Goal: Information Seeking & Learning: Learn about a topic

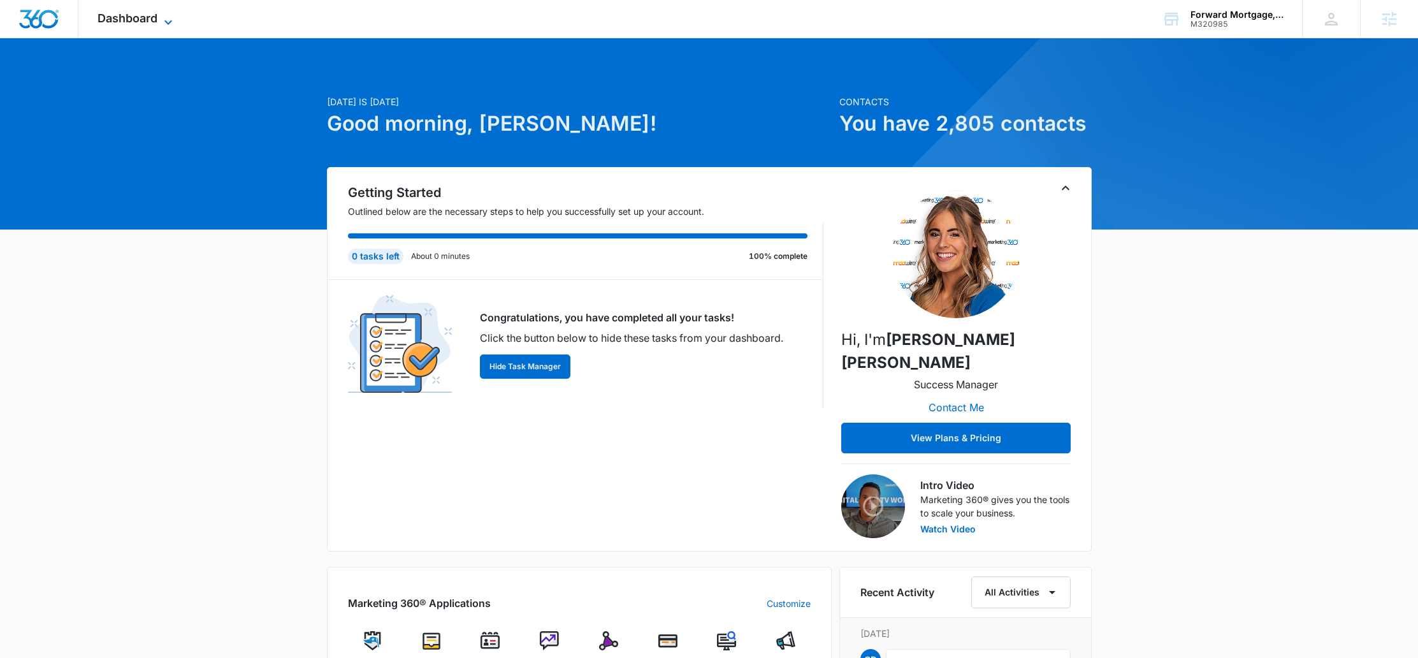
click at [162, 22] on icon at bounding box center [168, 22] width 15 height 15
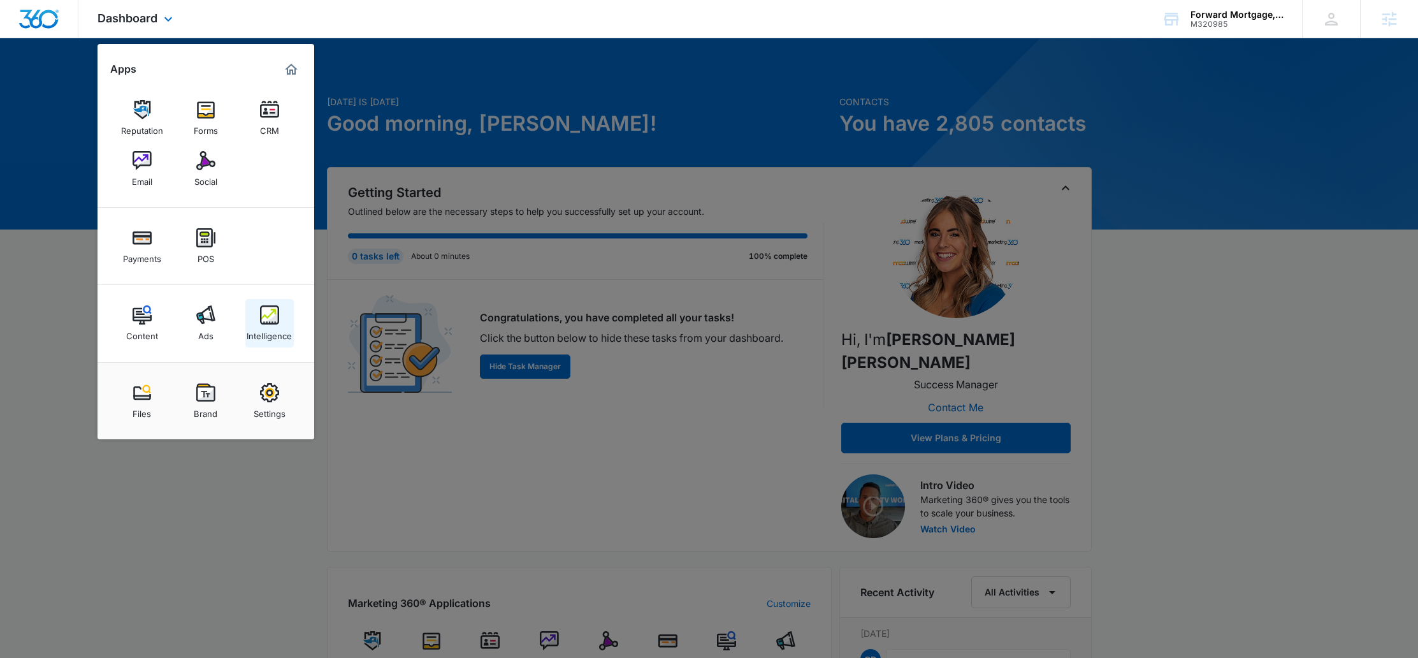
click at [269, 324] on img at bounding box center [269, 314] width 19 height 19
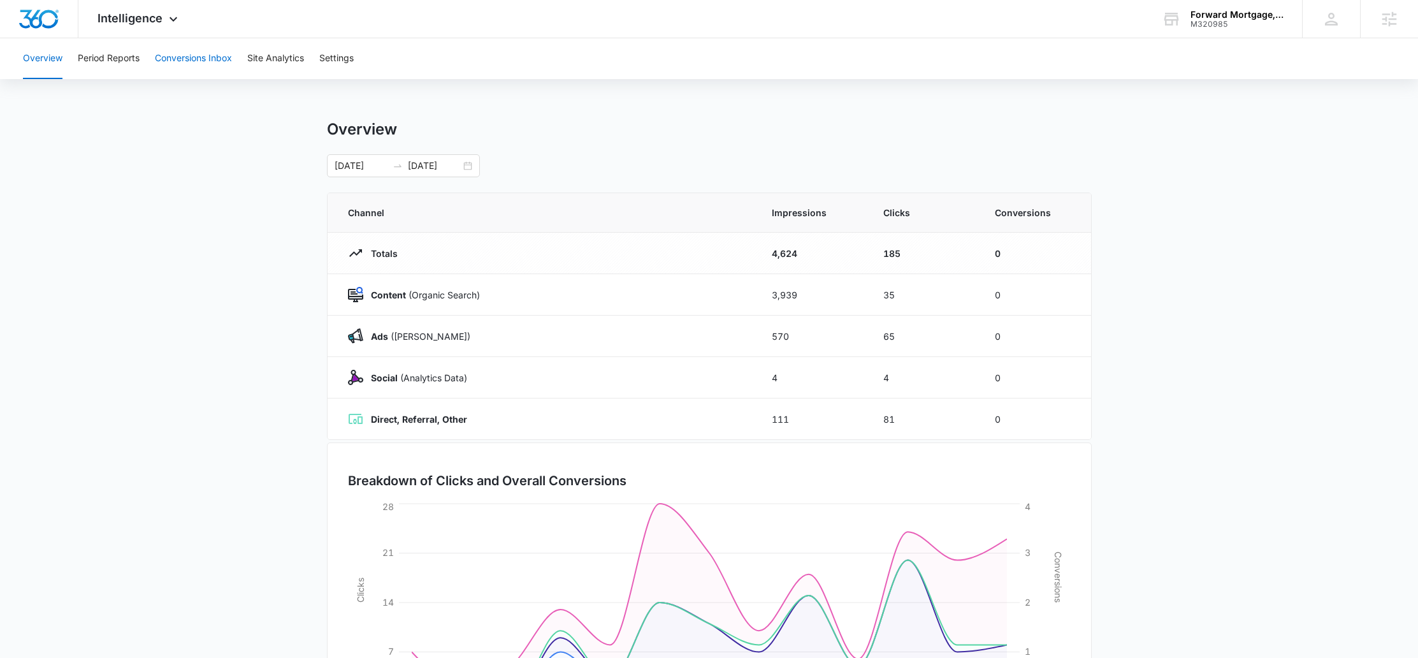
click at [173, 57] on button "Conversions Inbox" at bounding box center [193, 58] width 77 height 41
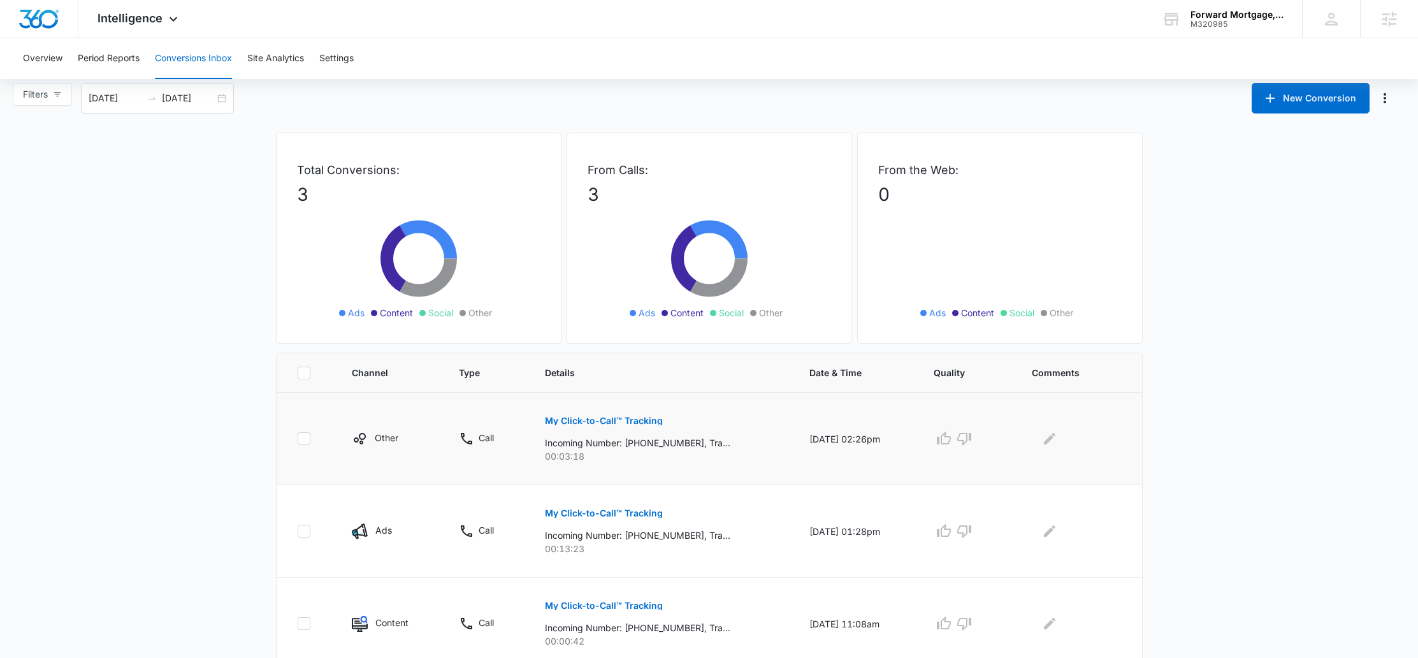
scroll to position [11, 0]
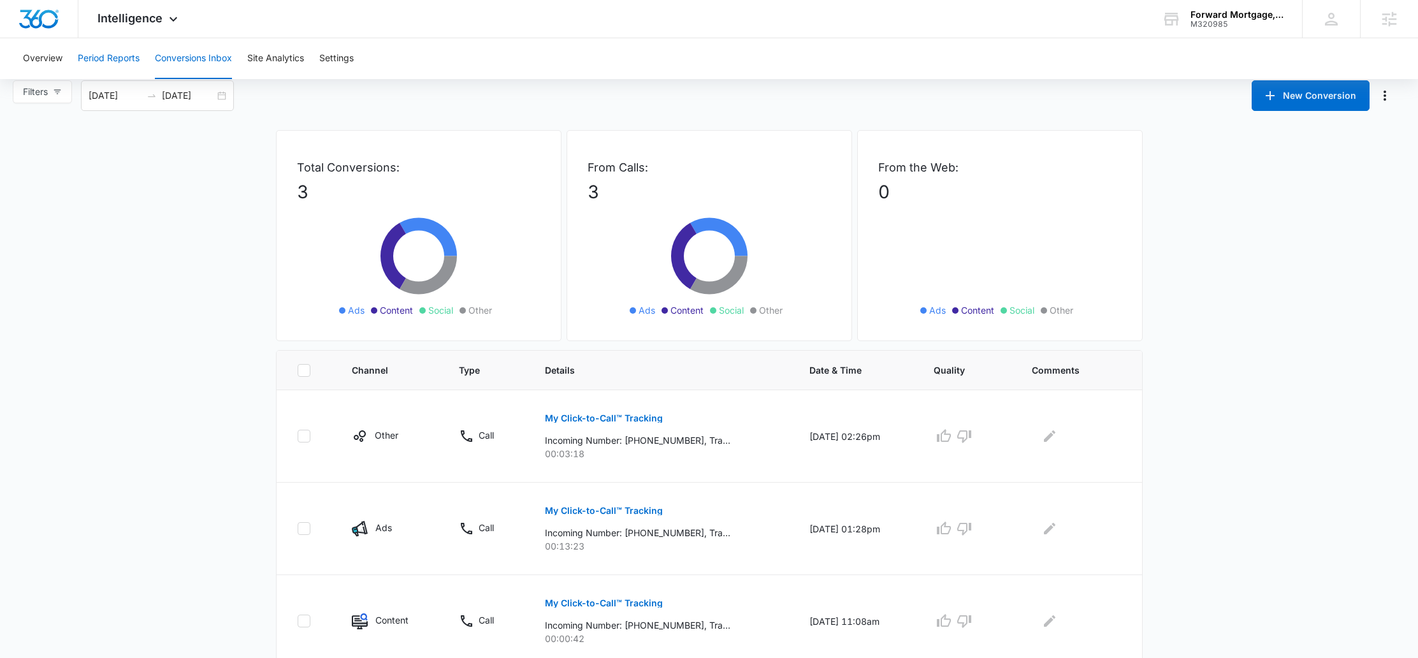
click at [107, 56] on button "Period Reports" at bounding box center [109, 58] width 62 height 41
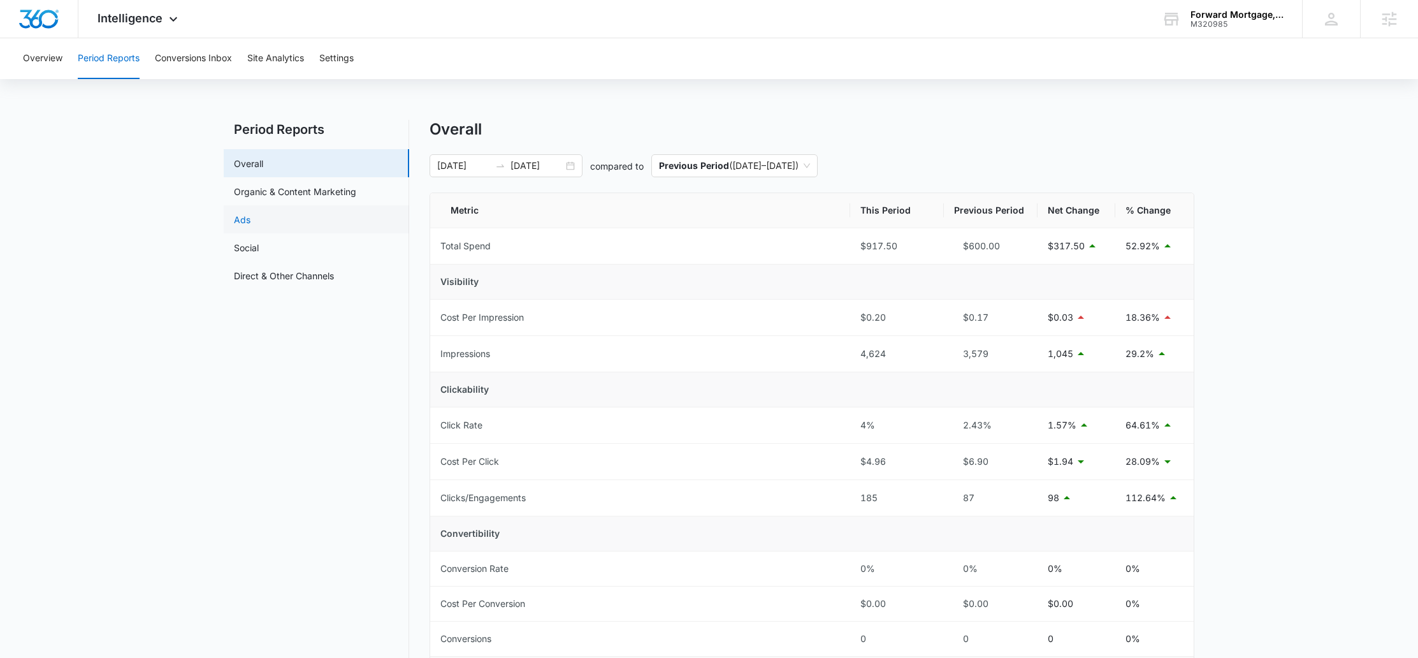
click at [250, 219] on link "Ads" at bounding box center [242, 219] width 17 height 13
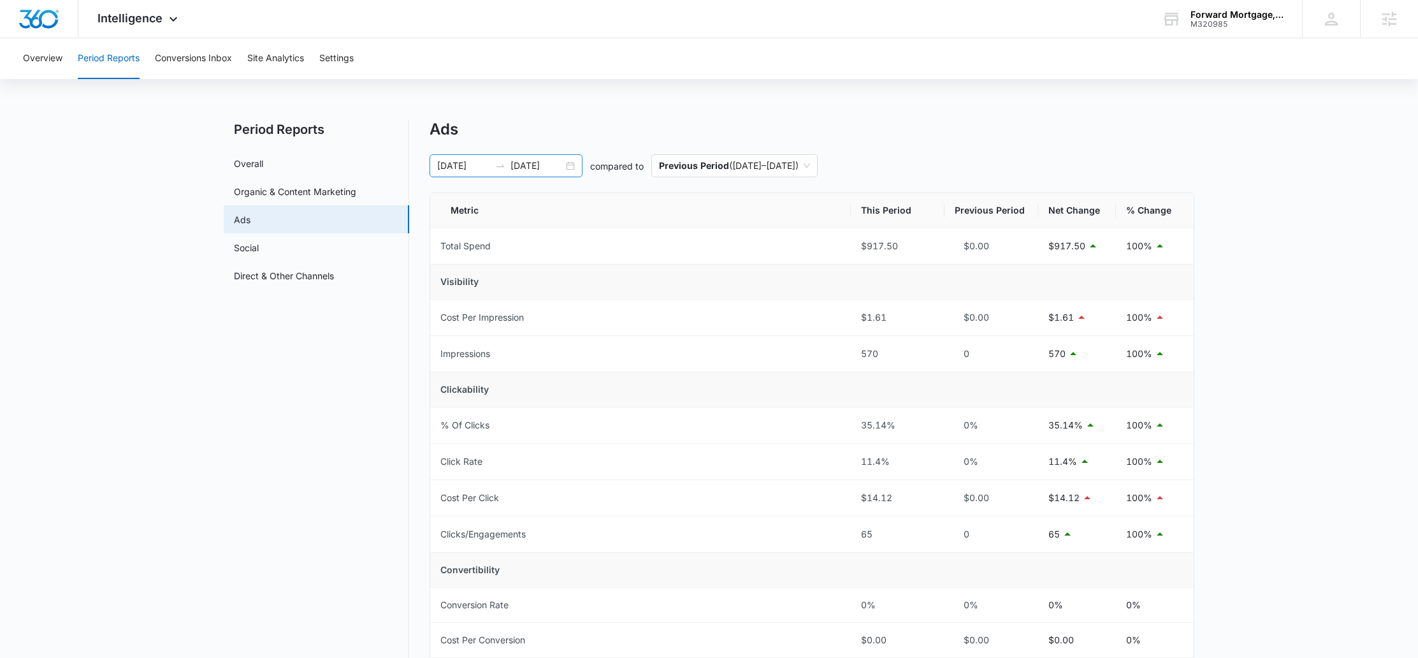
click at [571, 166] on div "07/25/2025 08/06/2025" at bounding box center [505, 165] width 153 height 23
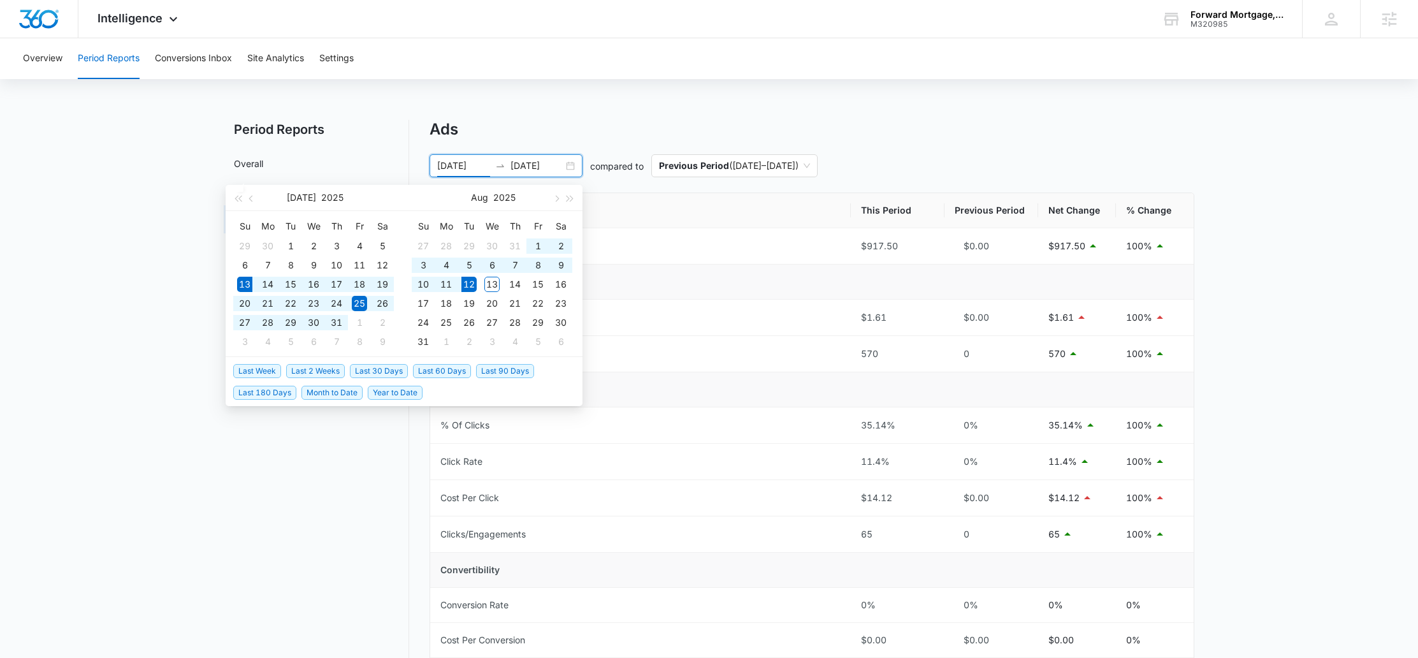
click at [371, 368] on span "Last 30 Days" at bounding box center [379, 371] width 58 height 14
type input "07/13/2025"
type input "08/12/2025"
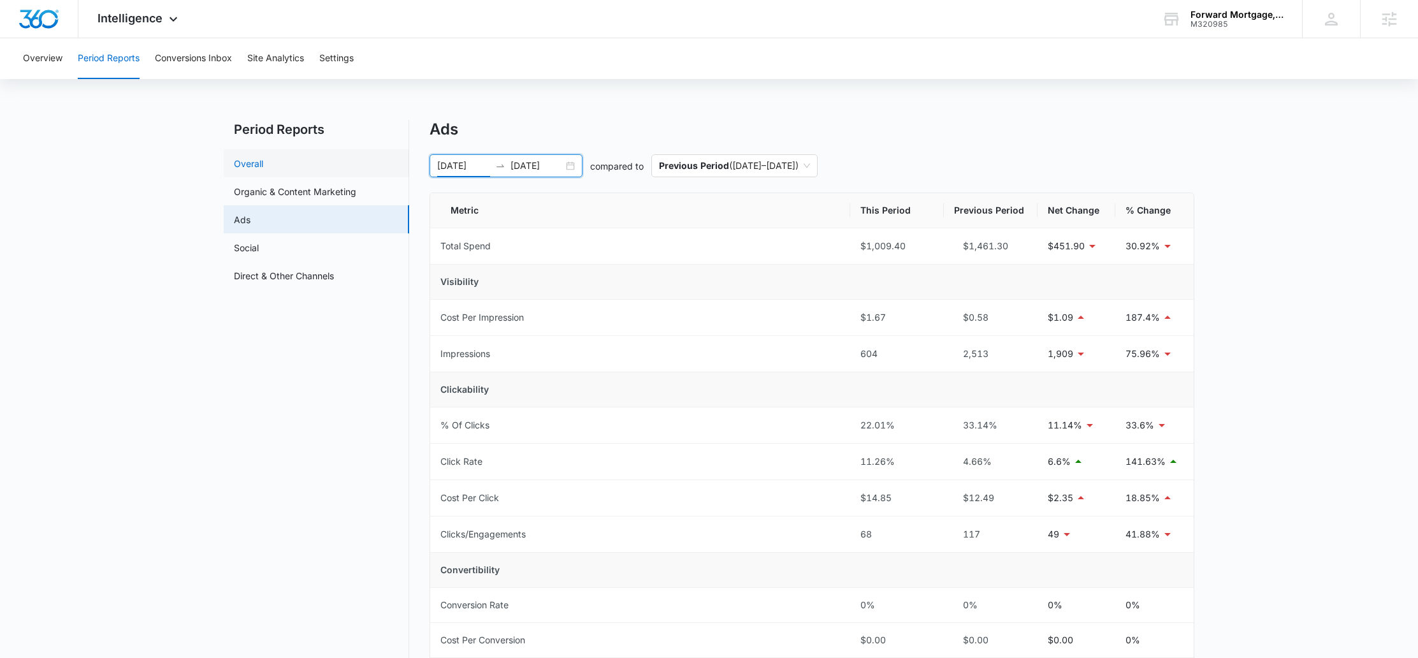
click at [259, 168] on link "Overall" at bounding box center [248, 163] width 29 height 13
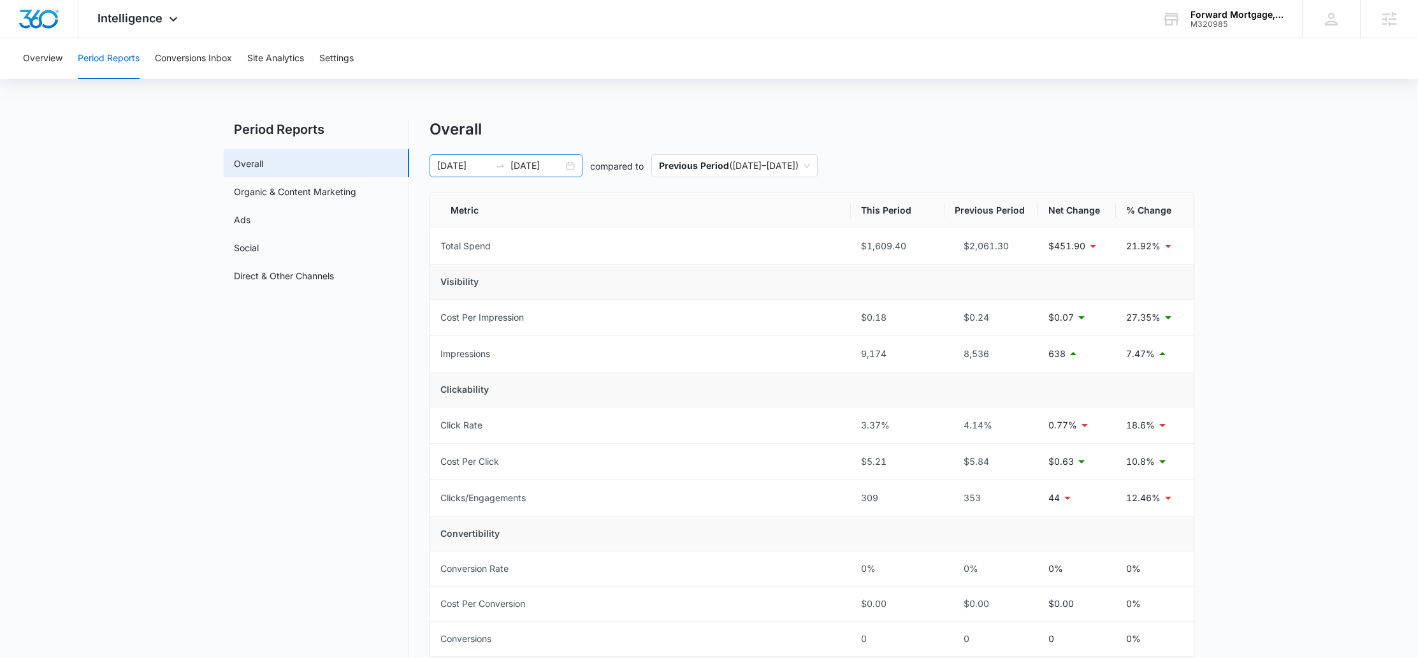
click at [570, 166] on div "07/13/2025 08/12/2025" at bounding box center [505, 165] width 153 height 23
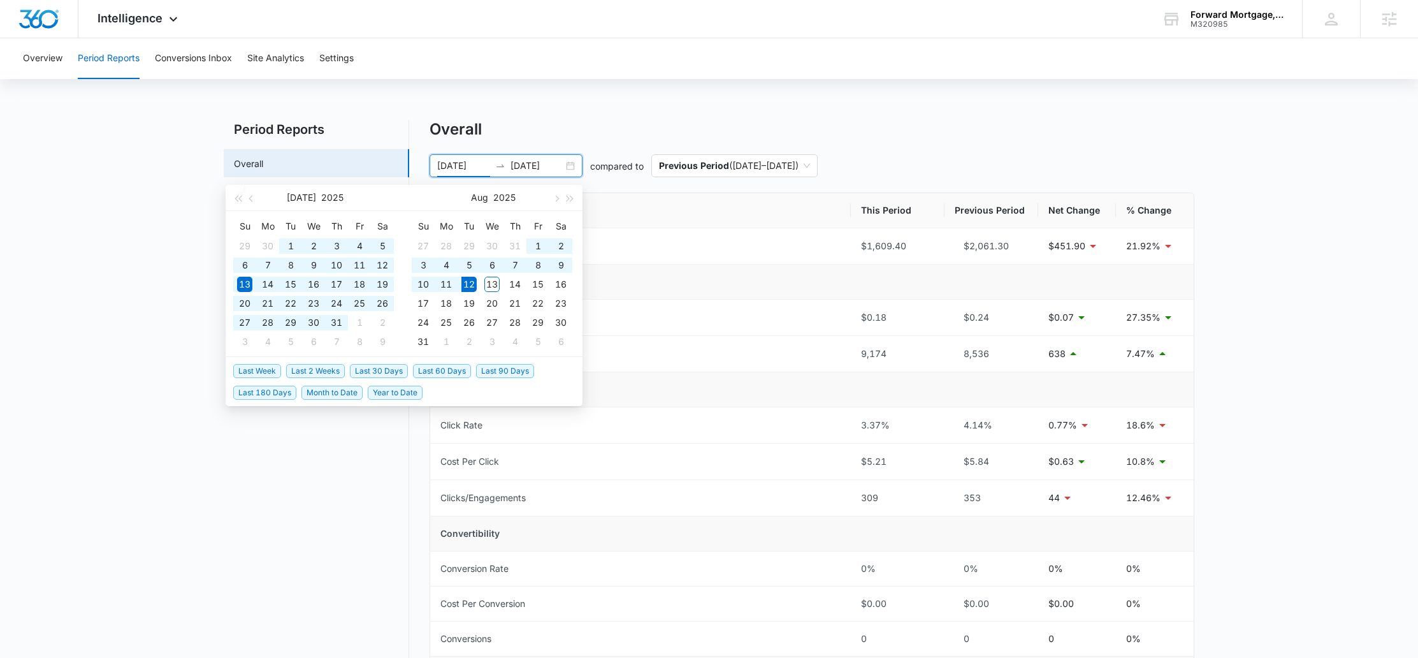
click at [496, 372] on span "Last 90 Days" at bounding box center [505, 371] width 58 height 14
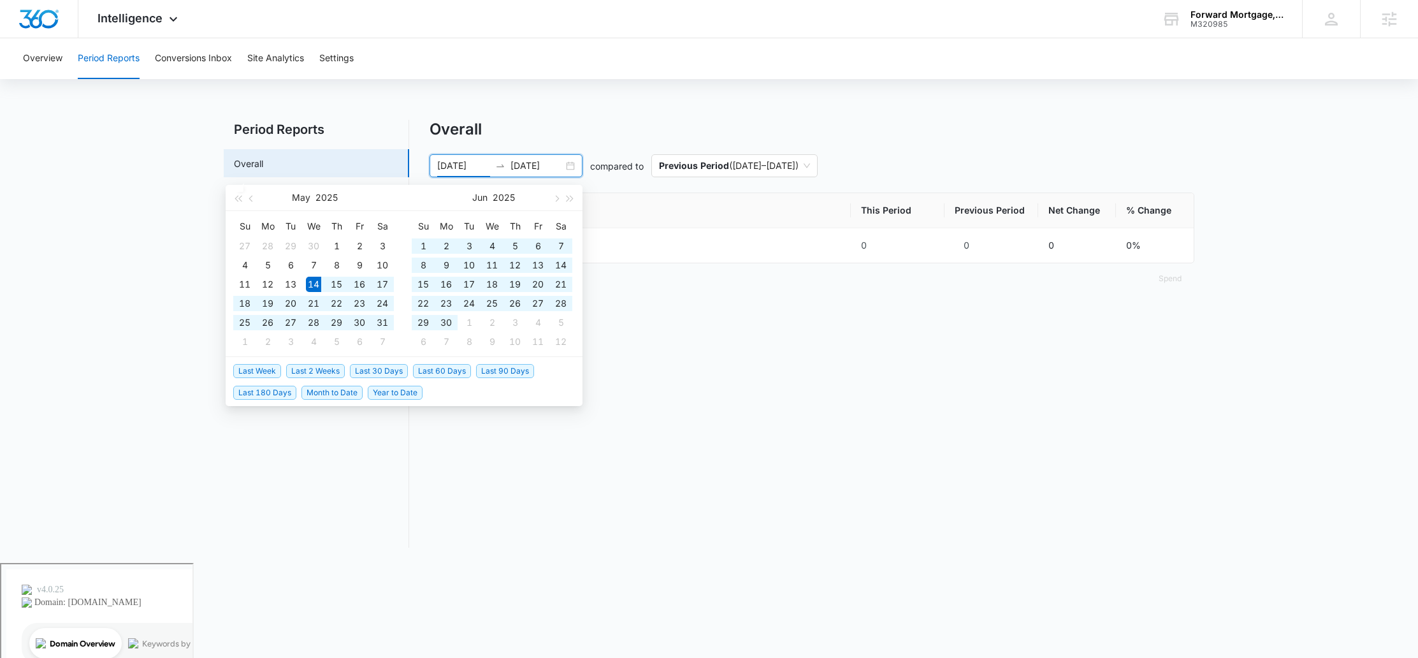
type input "05/14/2025"
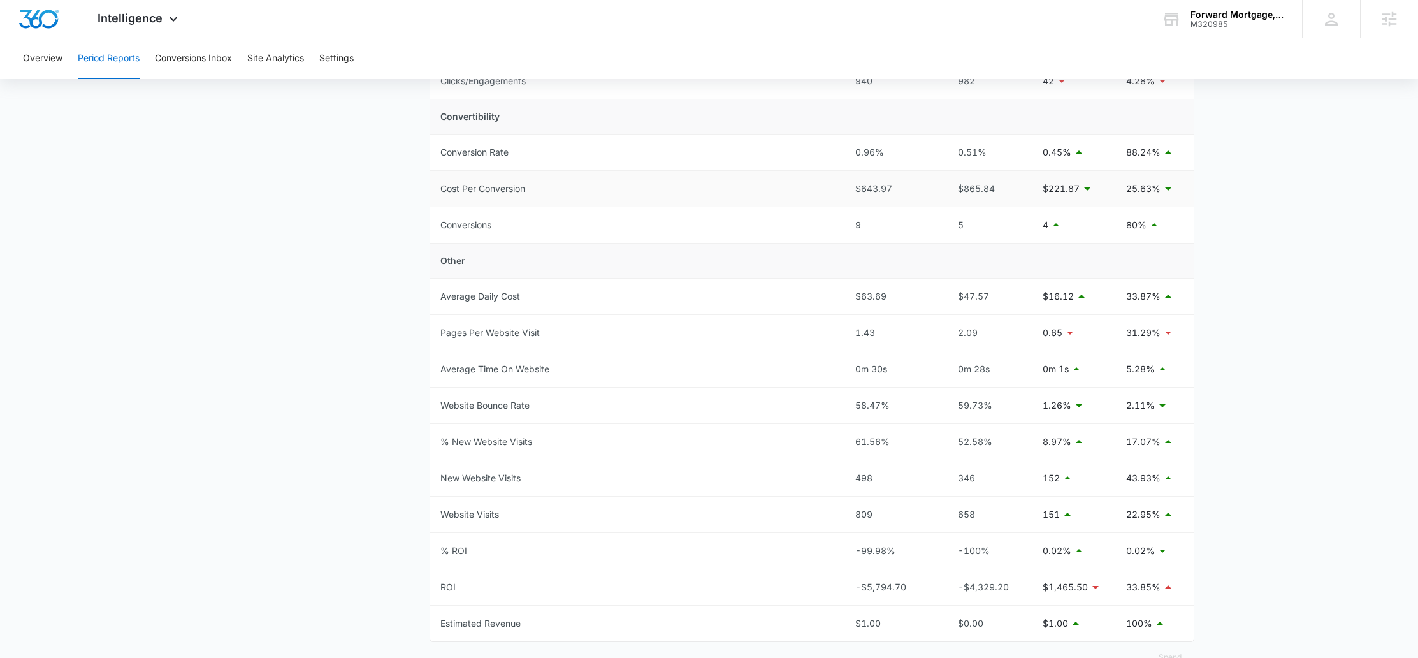
scroll to position [53, 0]
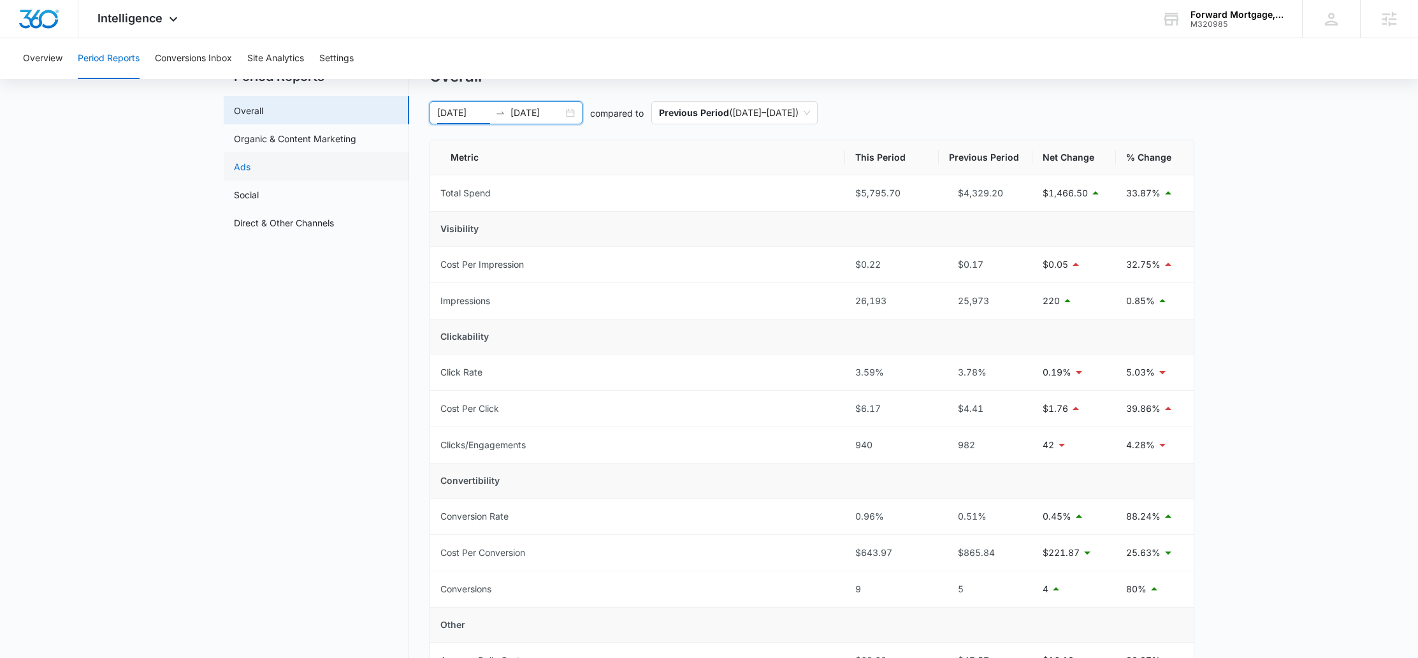
click at [250, 164] on link "Ads" at bounding box center [242, 166] width 17 height 13
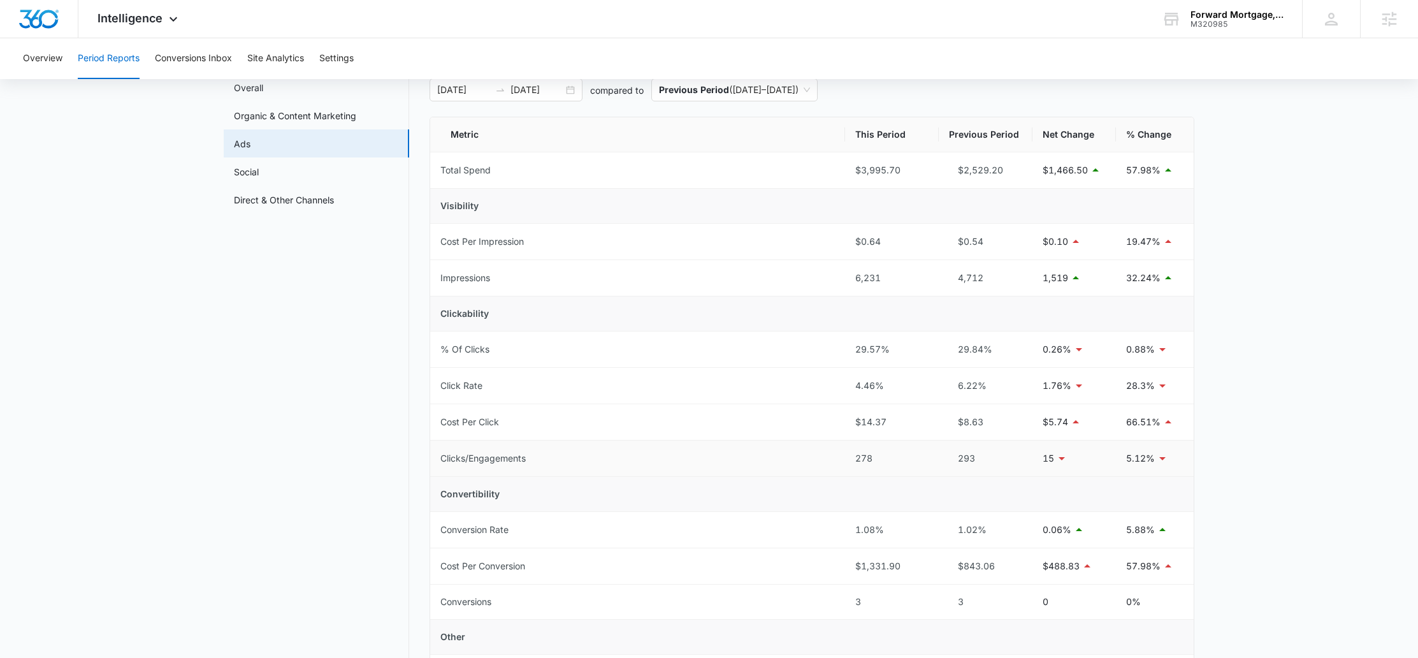
scroll to position [75, 0]
click at [139, 18] on span "Intelligence" at bounding box center [129, 17] width 65 height 13
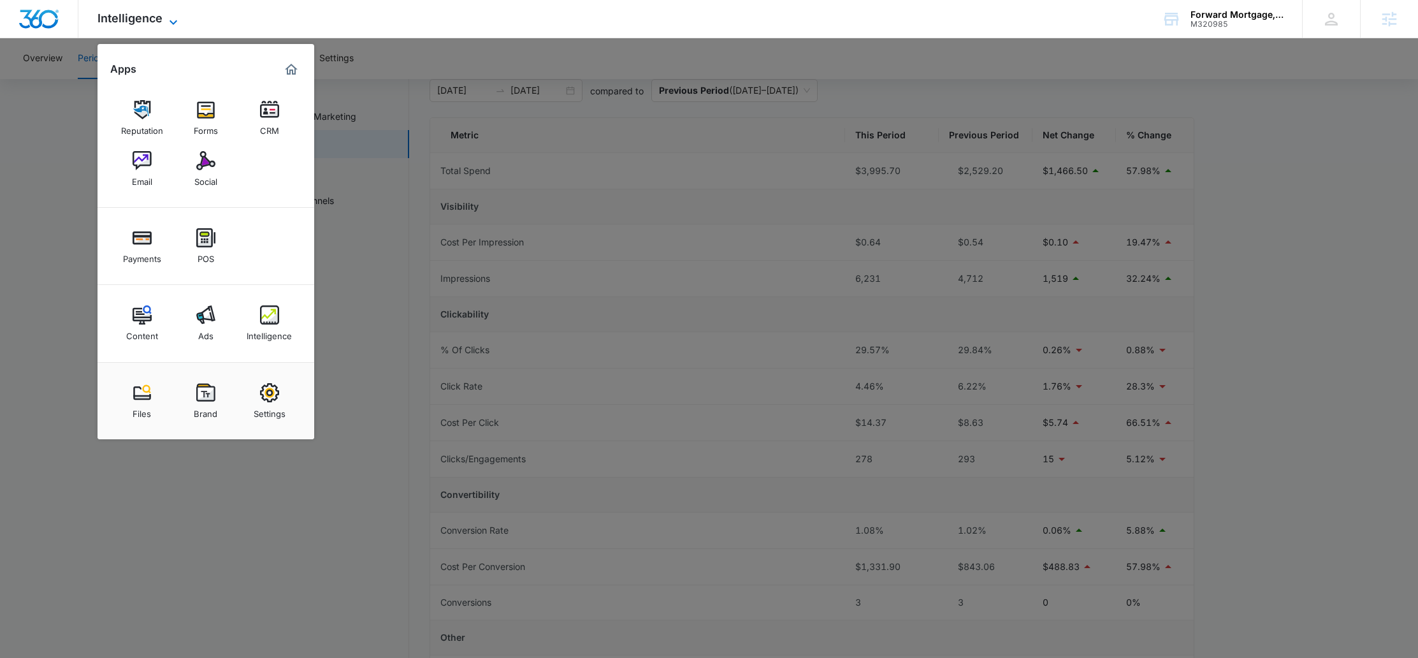
click at [138, 23] on span "Intelligence" at bounding box center [129, 17] width 65 height 13
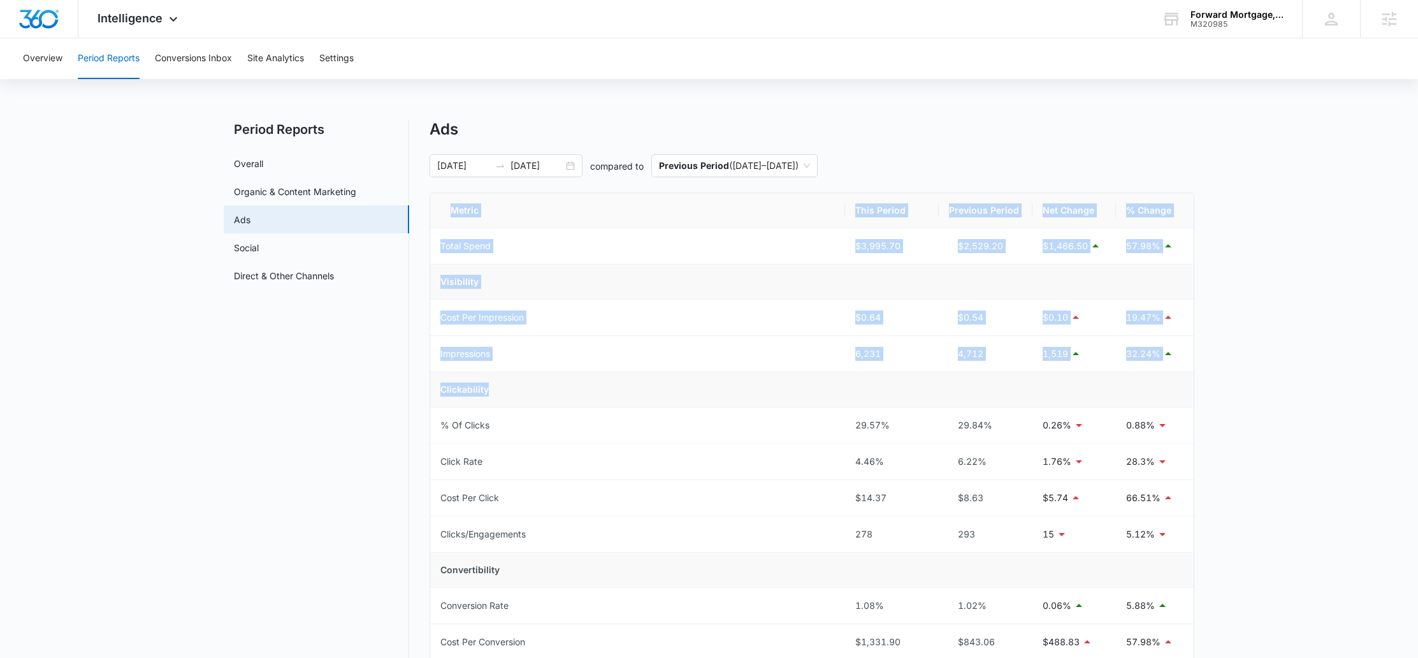
scroll to position [279, 0]
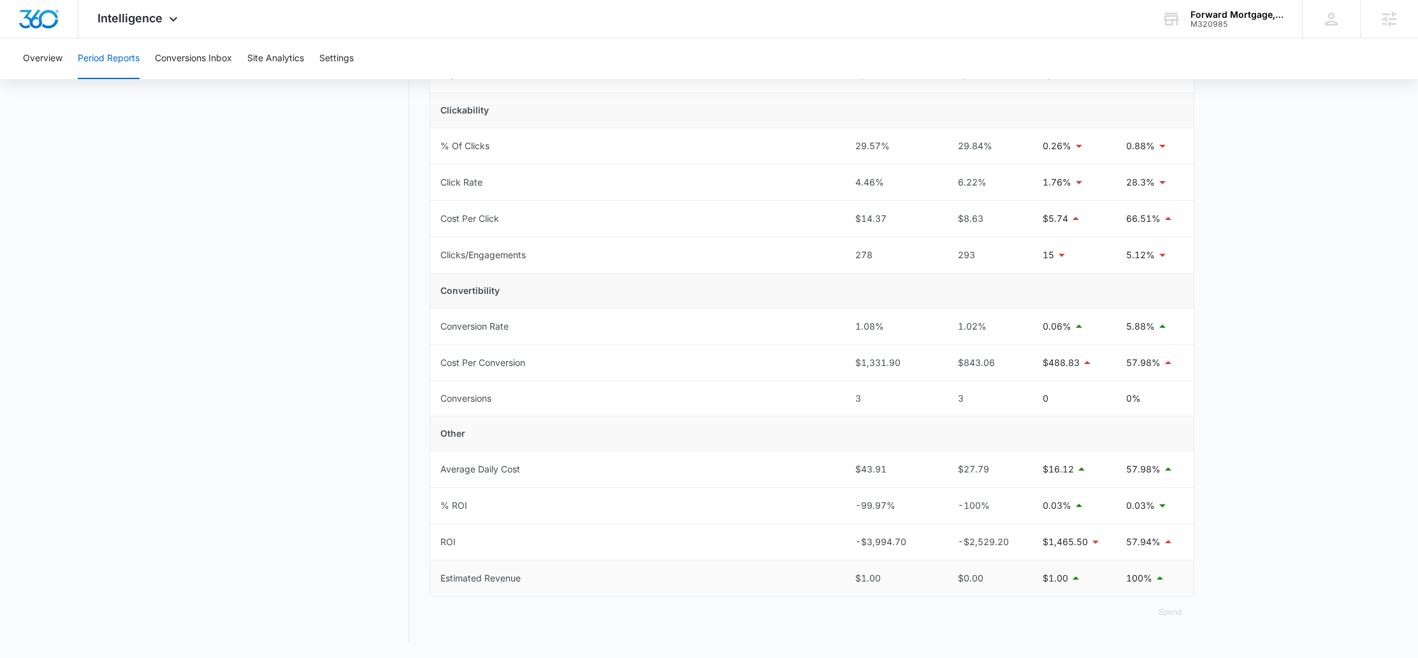
drag, startPoint x: 445, startPoint y: 206, endPoint x: 1185, endPoint y: 582, distance: 829.7
click at [1185, 582] on table "Metric This Period Previous Period Net Change % Change Total Spend $3,995.70 $2…" at bounding box center [811, 255] width 763 height 682
copy colgroup
click at [123, 25] on div "Intelligence Apps Reputation Forms CRM Email Social Payments POS Content Ads In…" at bounding box center [139, 19] width 122 height 38
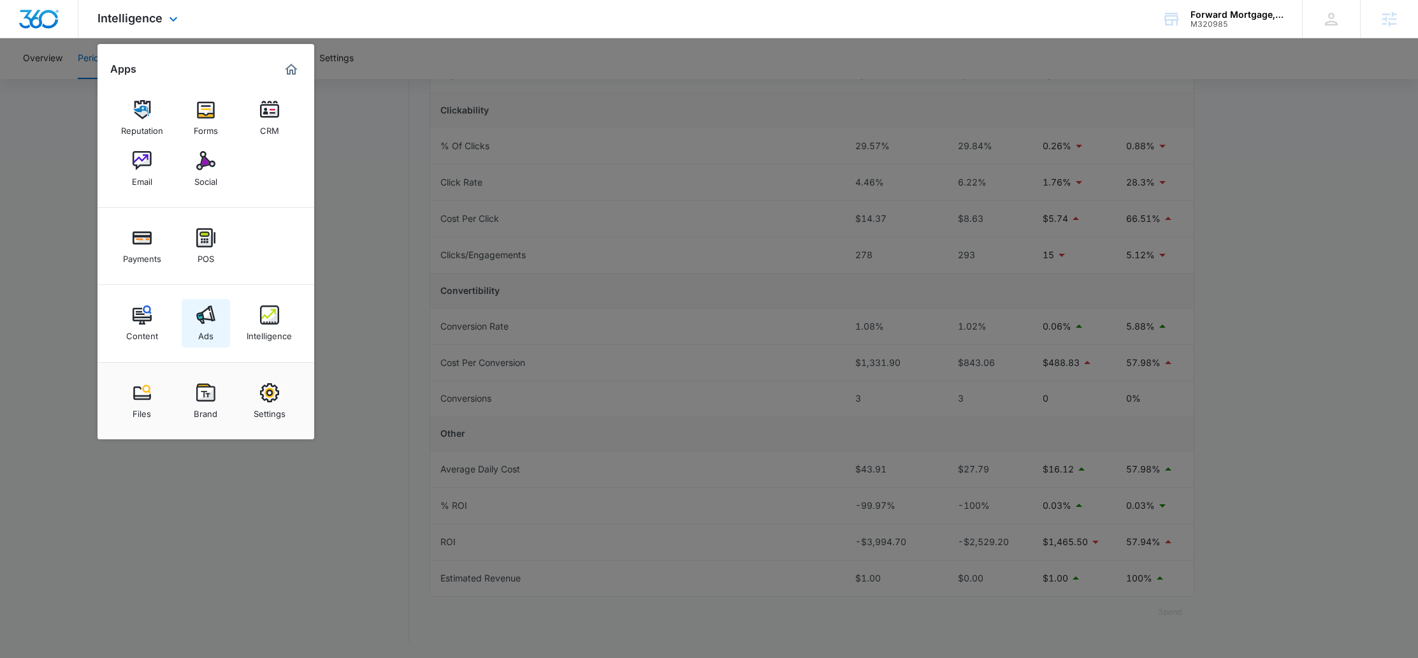
click at [196, 314] on img at bounding box center [205, 314] width 19 height 19
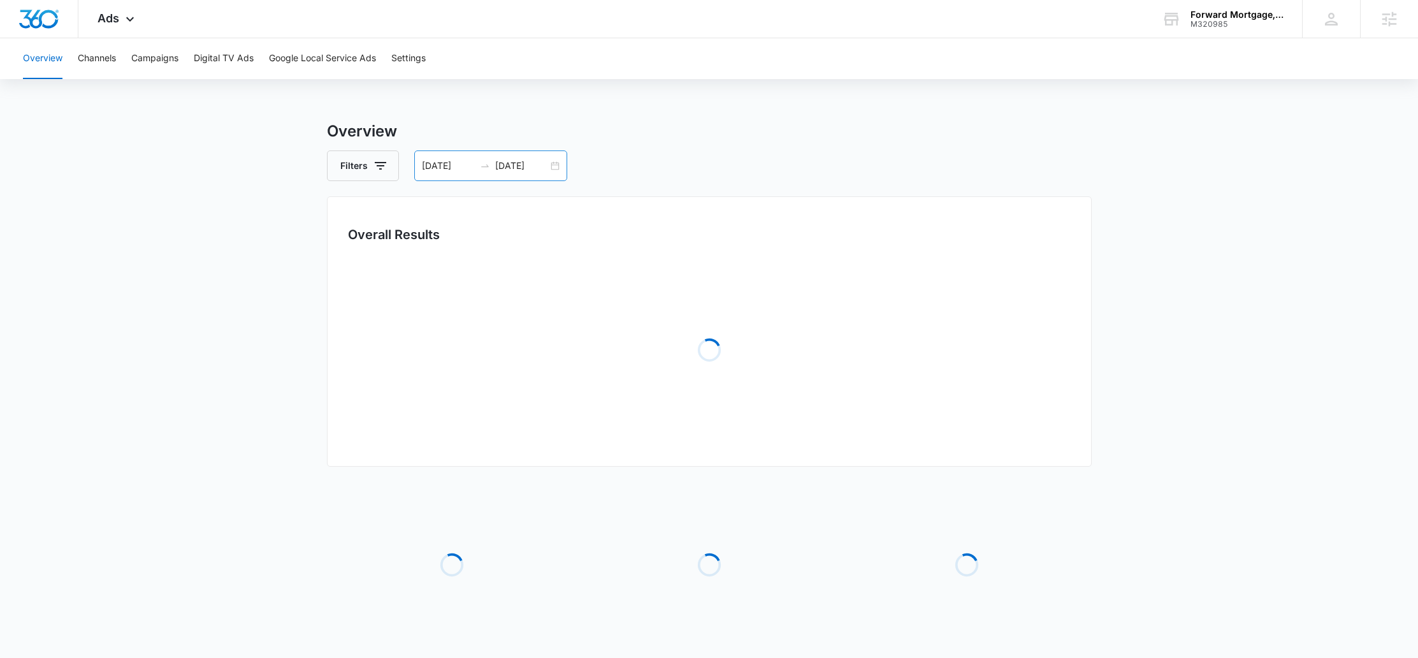
click at [553, 168] on div "05/14/2025 08/12/2025" at bounding box center [490, 165] width 153 height 31
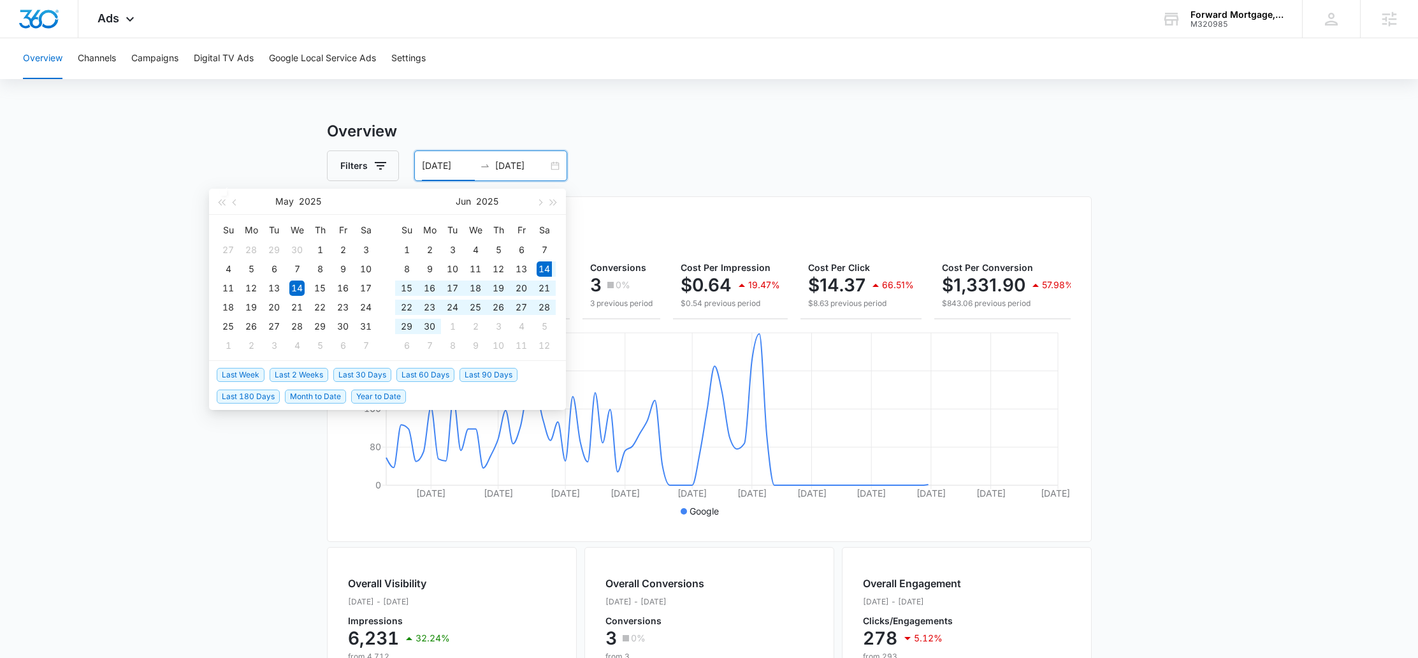
click at [424, 378] on span "Last 60 Days" at bounding box center [425, 375] width 58 height 14
type input "[DATE]"
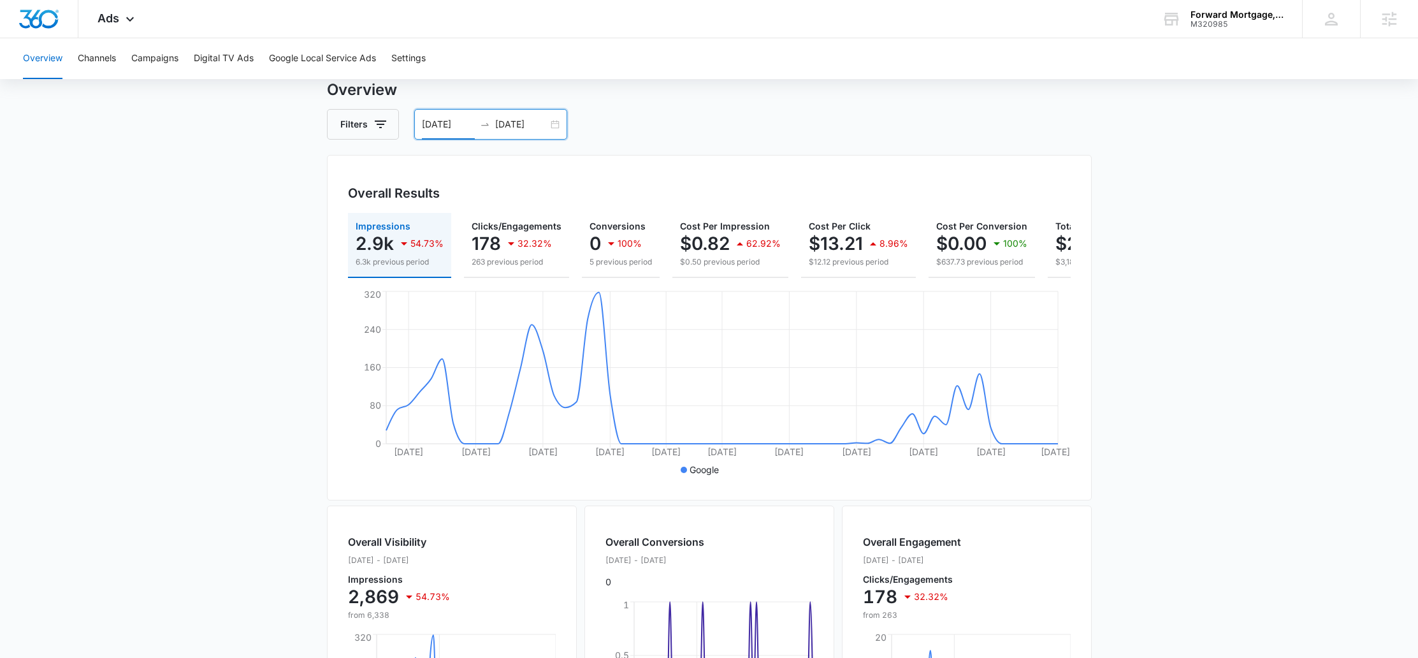
scroll to position [306, 0]
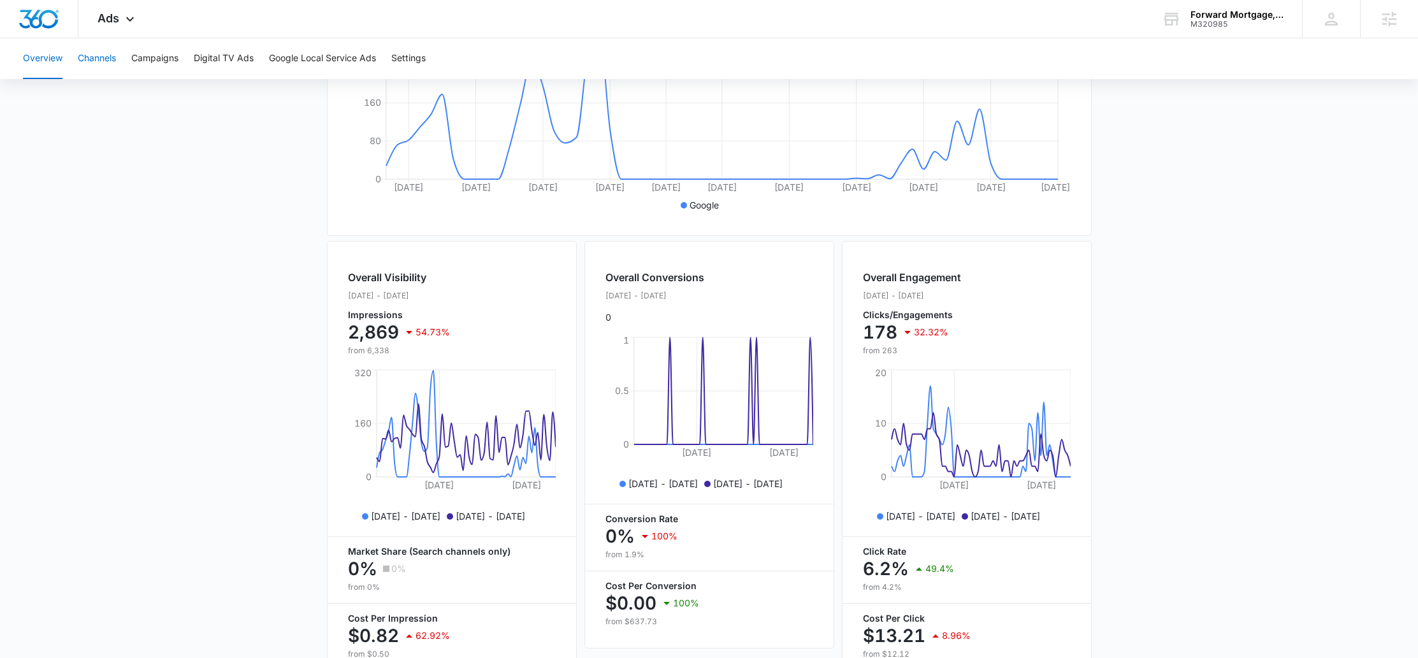
click at [113, 60] on button "Channels" at bounding box center [97, 58] width 38 height 41
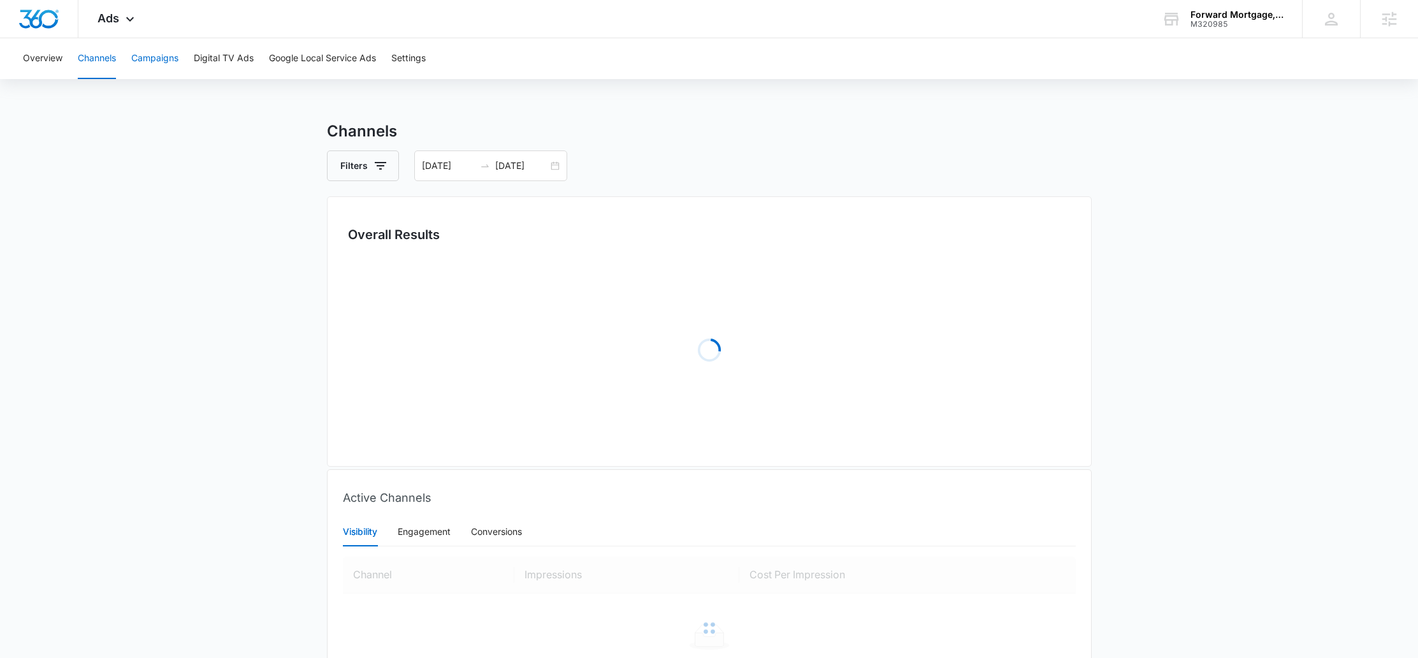
click at [136, 55] on button "Campaigns" at bounding box center [154, 58] width 47 height 41
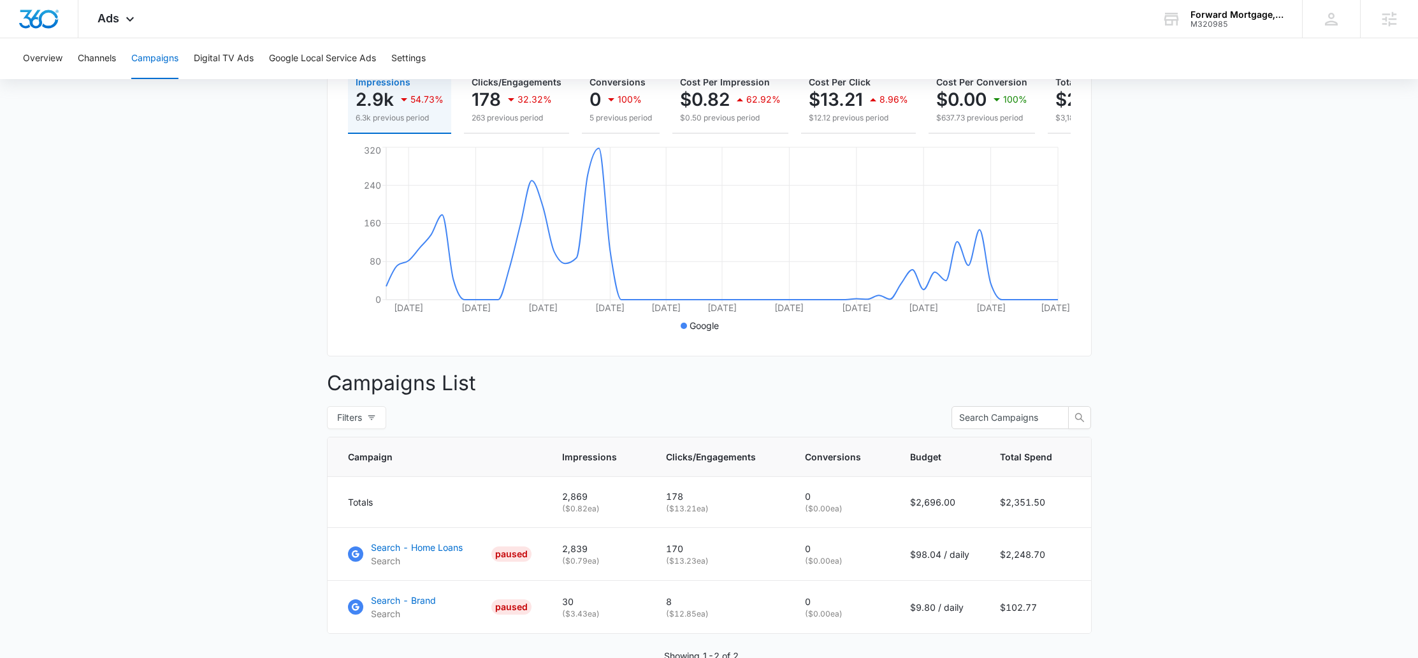
scroll to position [261, 0]
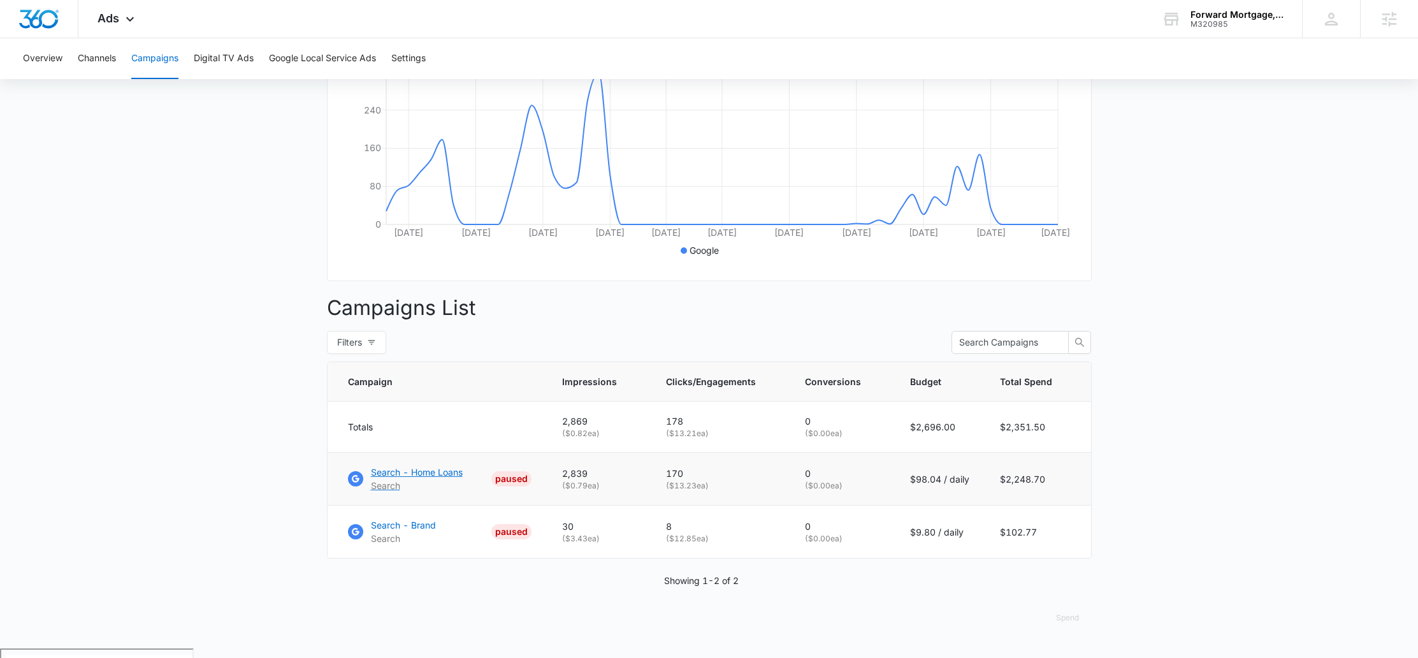
click at [430, 478] on p "Search - Home Loans" at bounding box center [417, 471] width 92 height 13
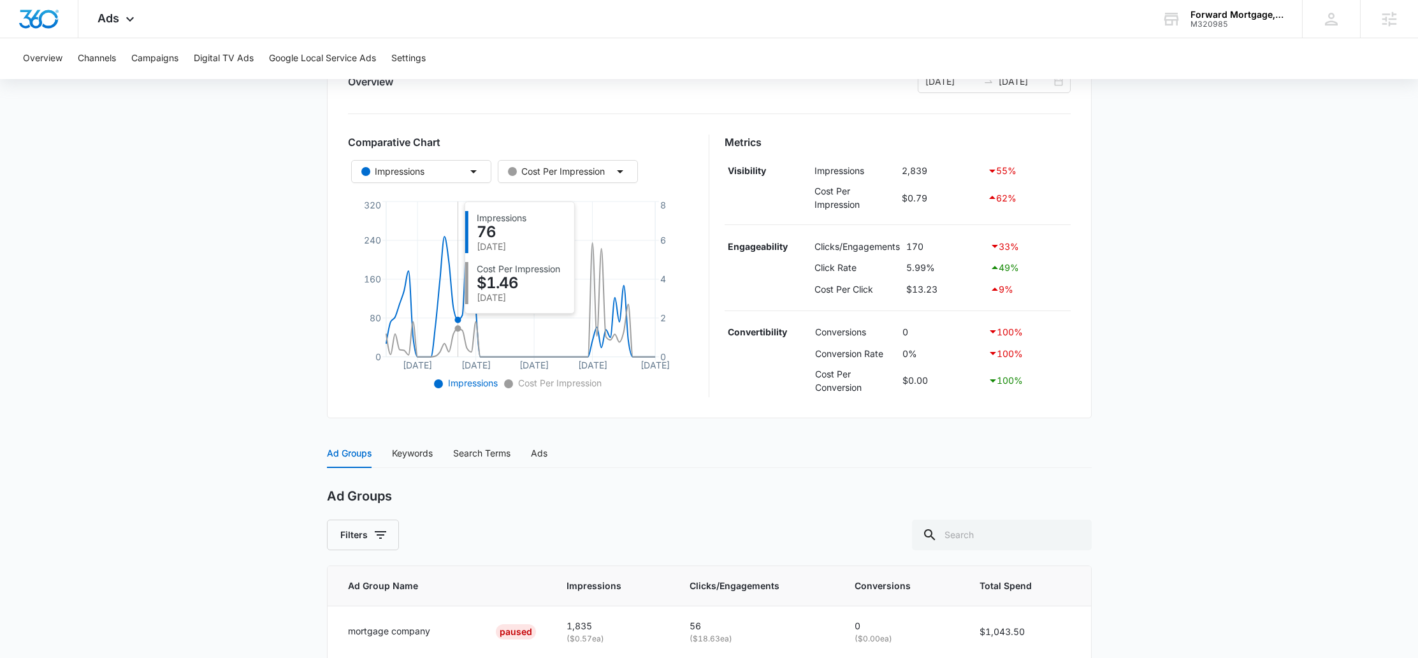
scroll to position [284, 0]
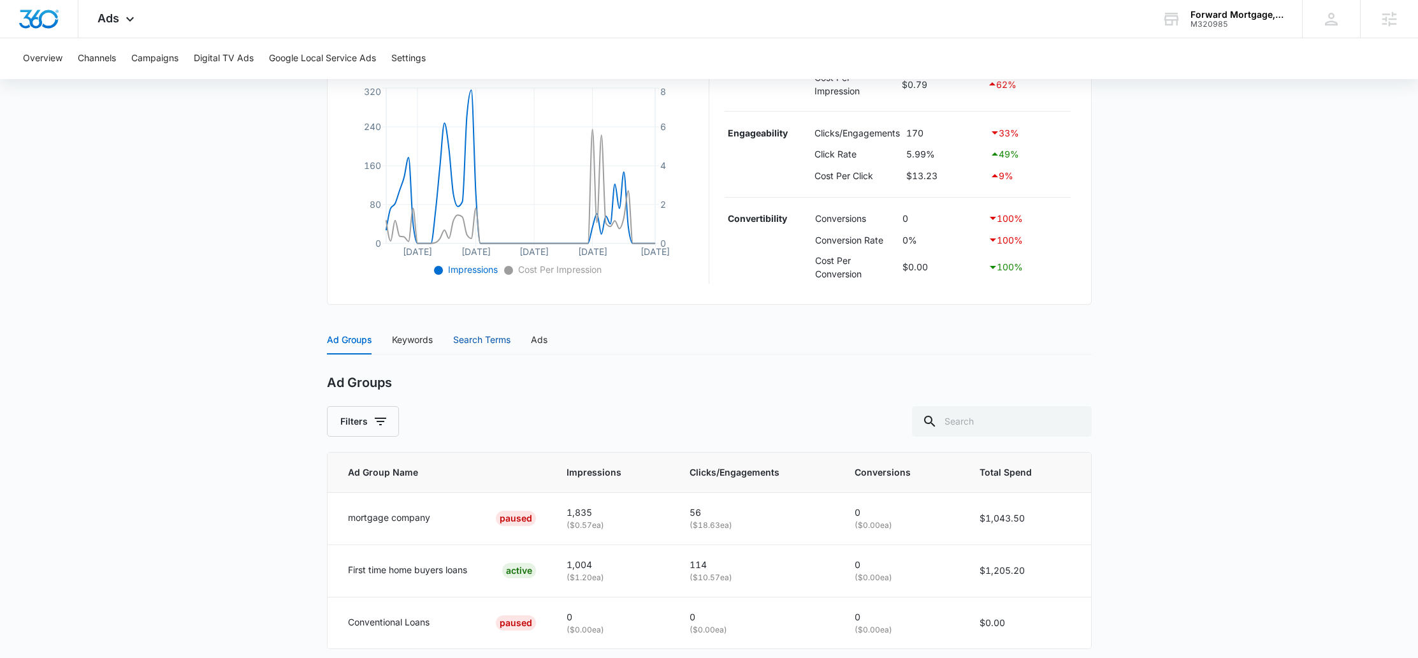
click at [489, 342] on div "Search Terms" at bounding box center [481, 340] width 57 height 14
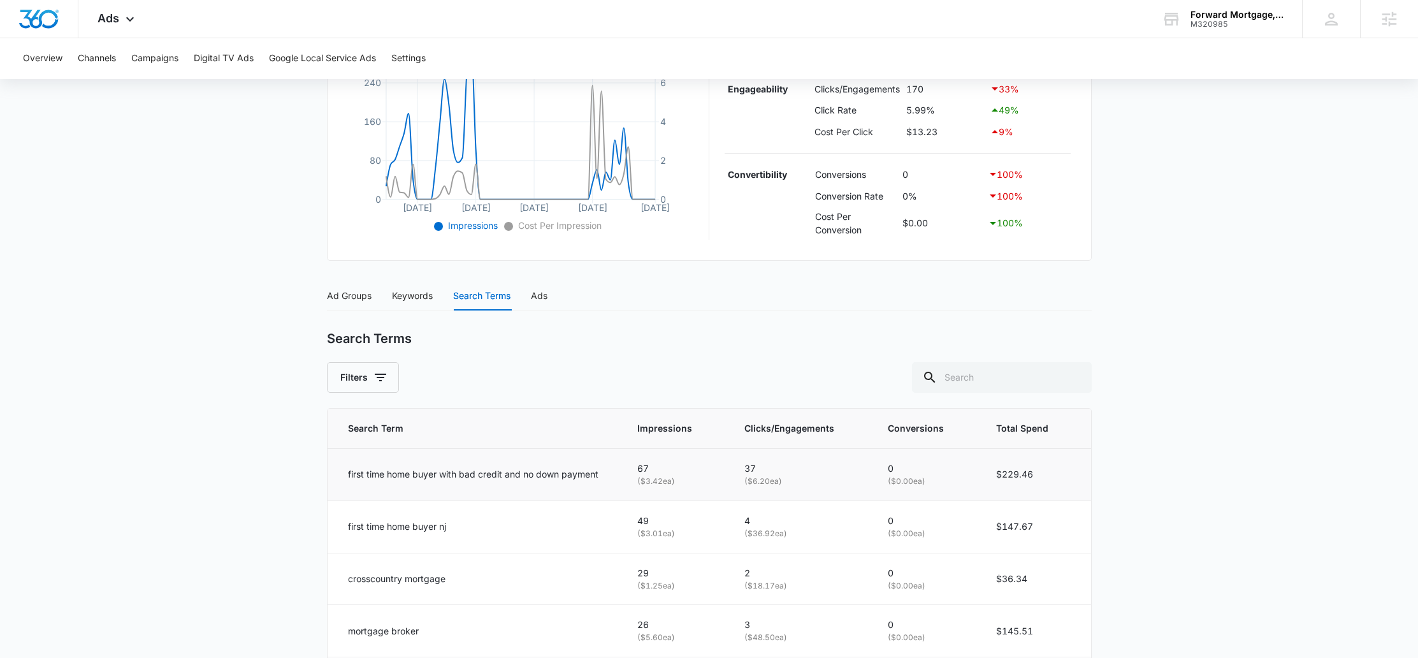
scroll to position [329, 0]
drag, startPoint x: 353, startPoint y: 470, endPoint x: 615, endPoint y: 475, distance: 262.5
click at [615, 475] on td "first time home buyer with bad credit and no down payment" at bounding box center [474, 473] width 295 height 52
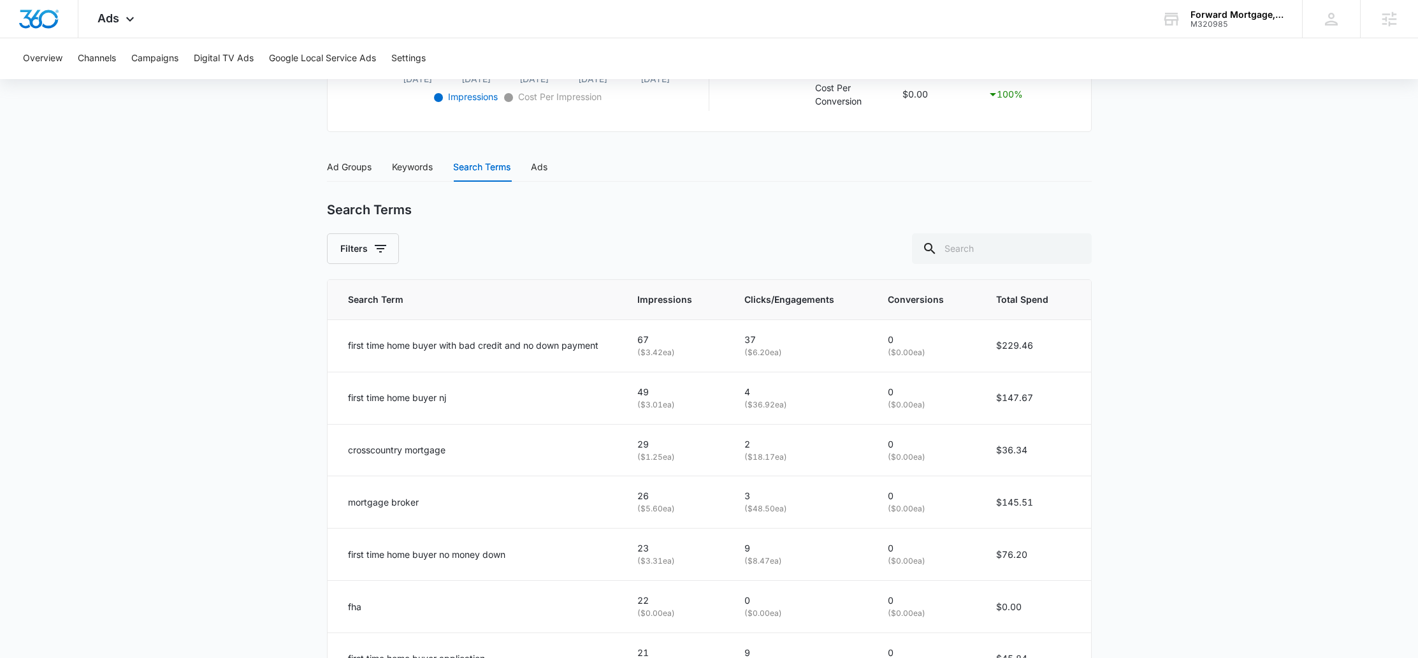
scroll to position [529, 0]
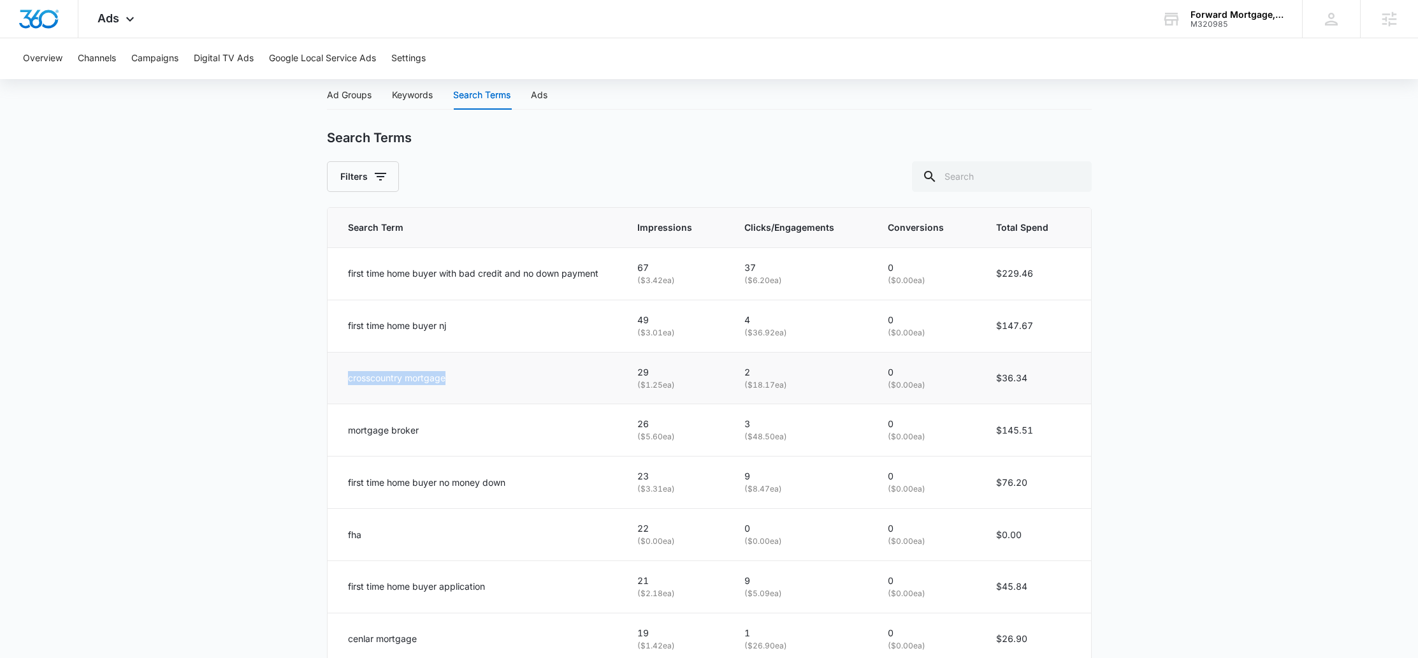
drag, startPoint x: 350, startPoint y: 378, endPoint x: 489, endPoint y: 378, distance: 138.9
click at [489, 378] on td "crosscountry mortgage" at bounding box center [474, 378] width 295 height 52
click at [489, 378] on div "crosscountry mortgage" at bounding box center [477, 378] width 259 height 14
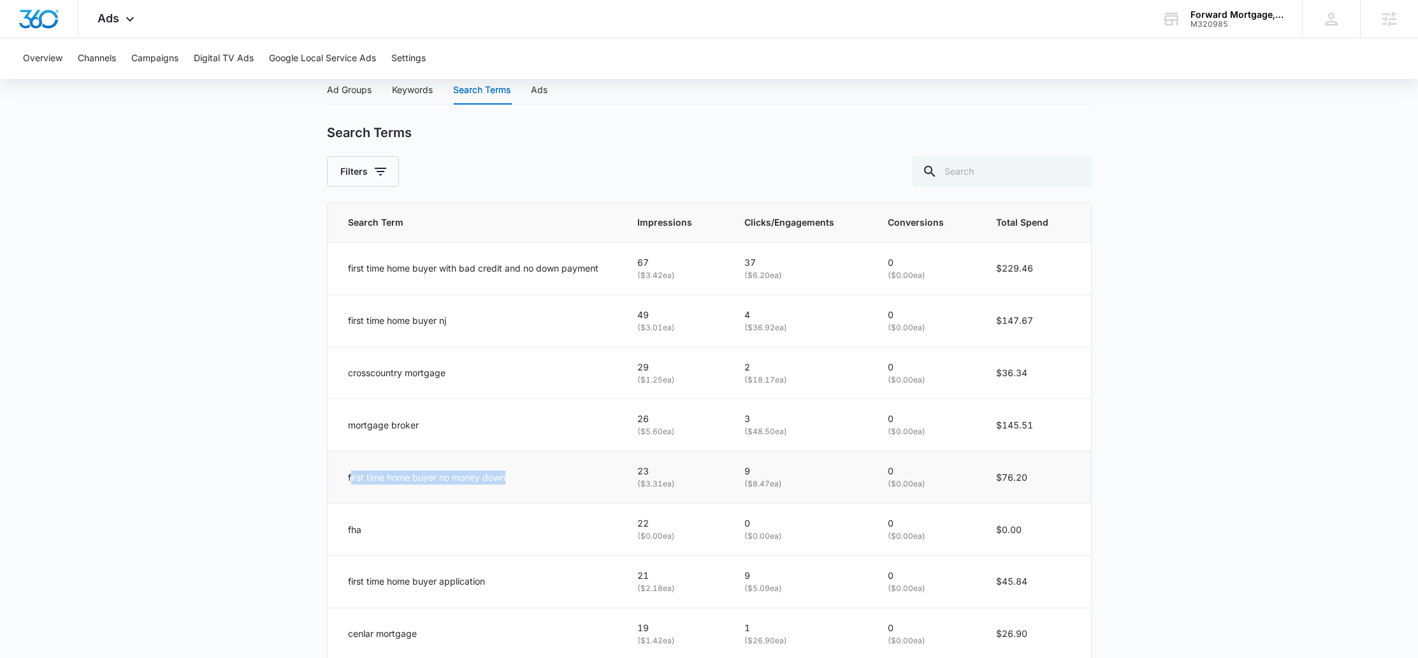
drag, startPoint x: 351, startPoint y: 477, endPoint x: 546, endPoint y: 478, distance: 195.0
click at [546, 478] on div "first time home buyer no money down" at bounding box center [477, 477] width 259 height 14
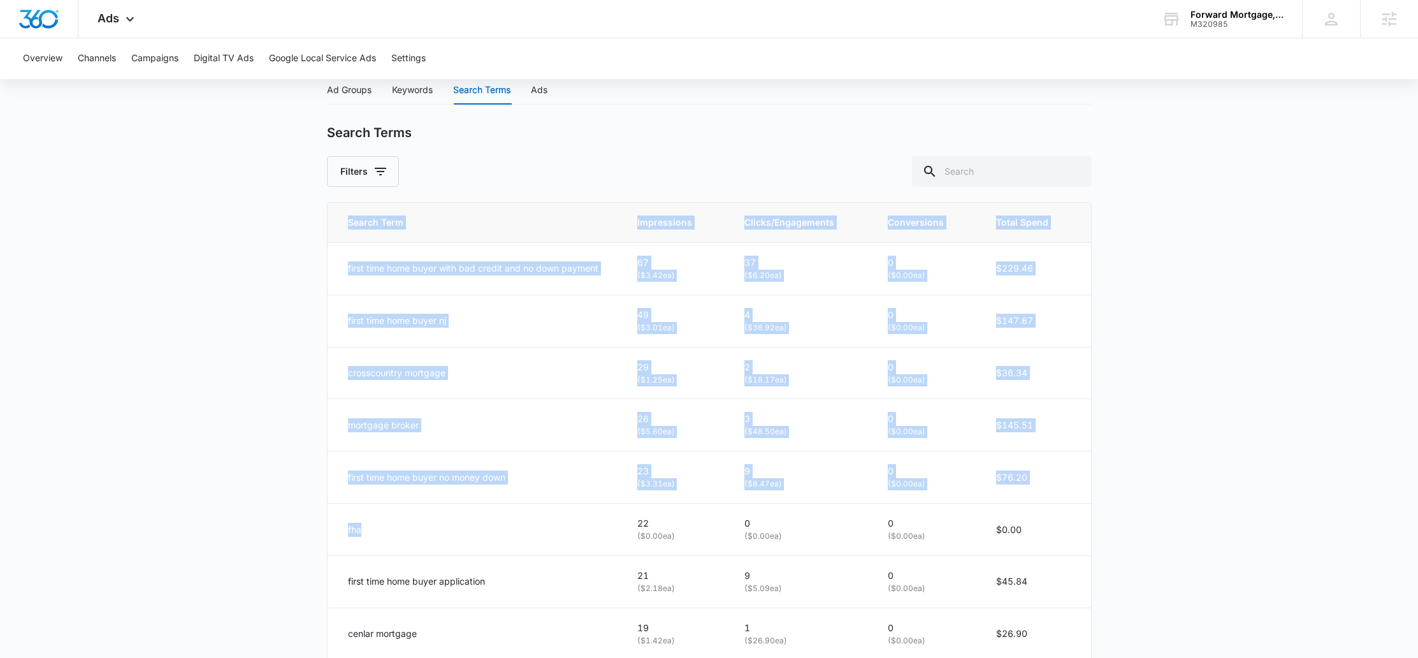
drag, startPoint x: 373, startPoint y: 530, endPoint x: 321, endPoint y: 531, distance: 51.6
click at [321, 531] on main "Search - Home Loans | Search Paused $98.04 daily , $2,248.70 Spent Overview [DA…" at bounding box center [709, 210] width 1418 height 1248
click at [427, 531] on div "fha" at bounding box center [477, 529] width 259 height 14
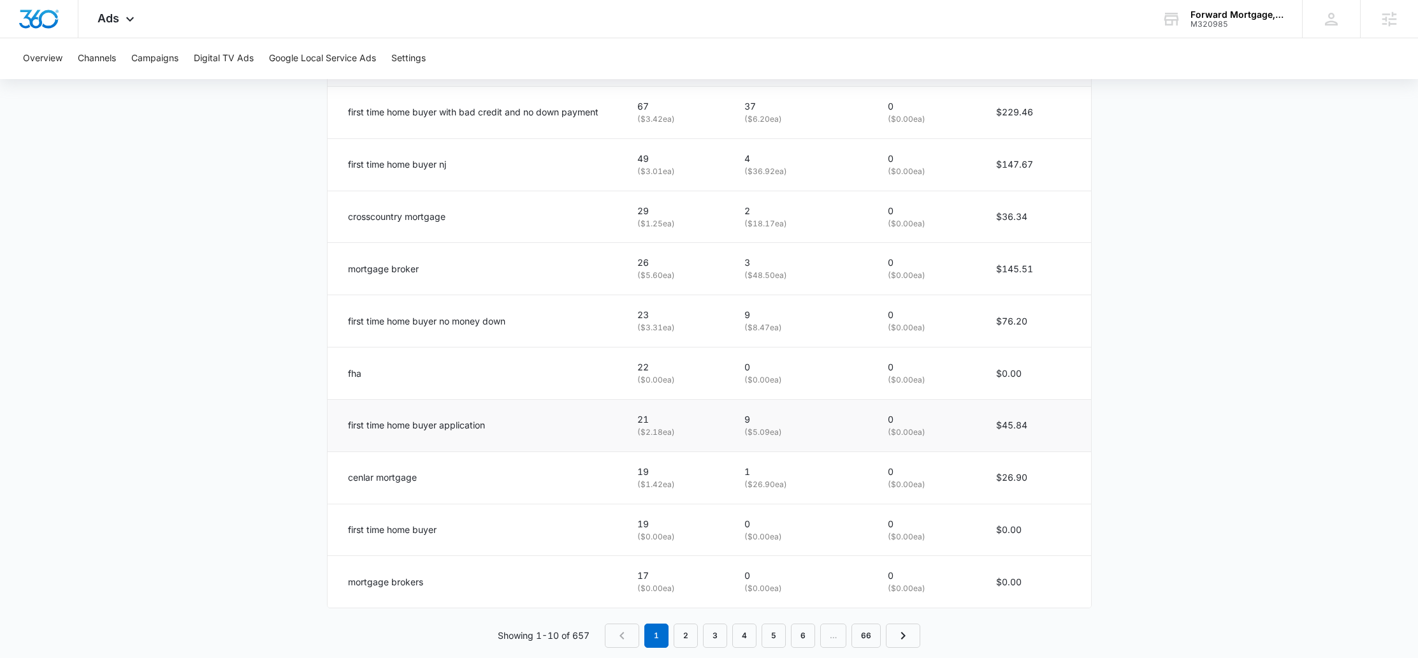
scroll to position [710, 0]
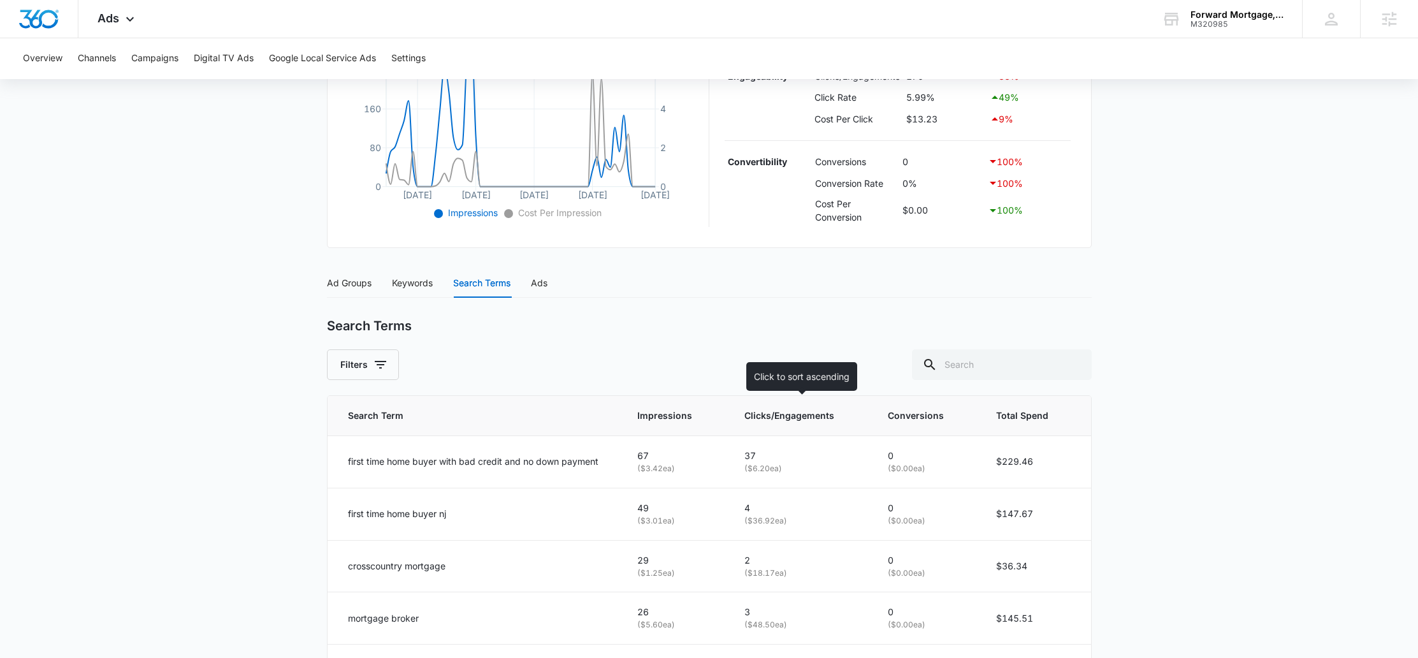
click at [784, 410] on span "Clicks/Engagements" at bounding box center [791, 415] width 94 height 14
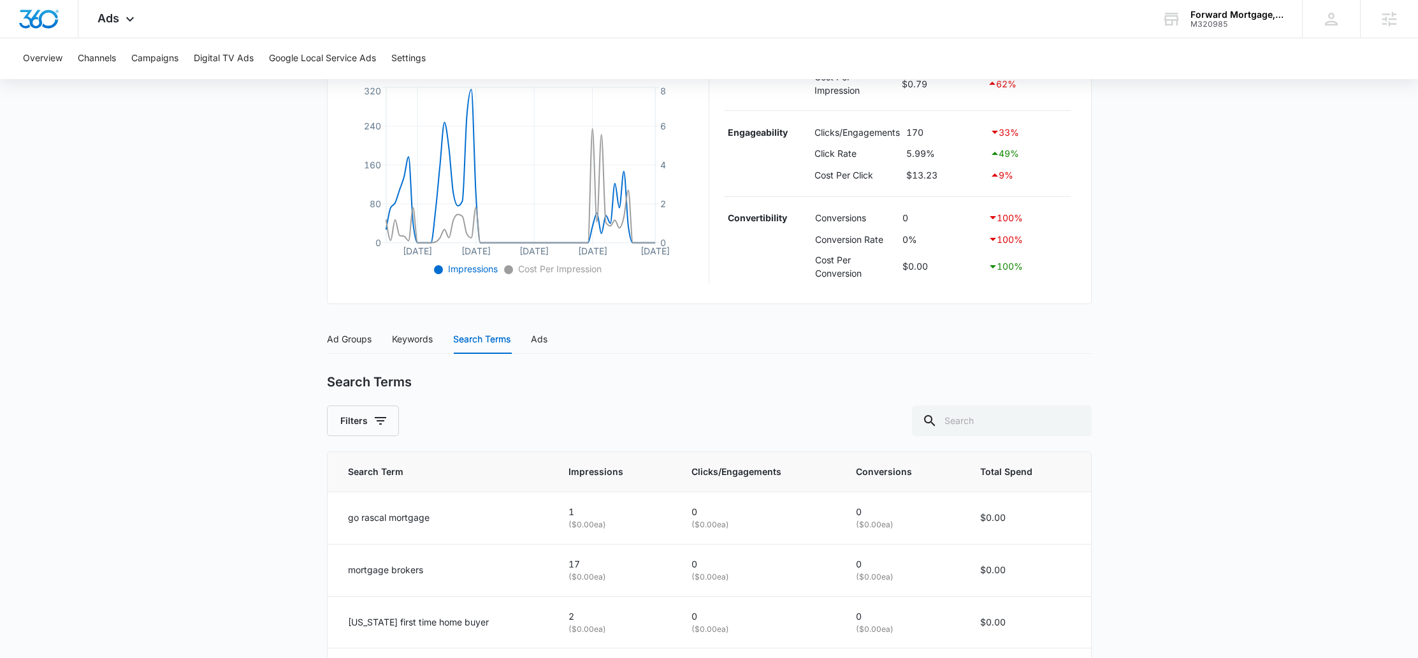
scroll to position [341, 0]
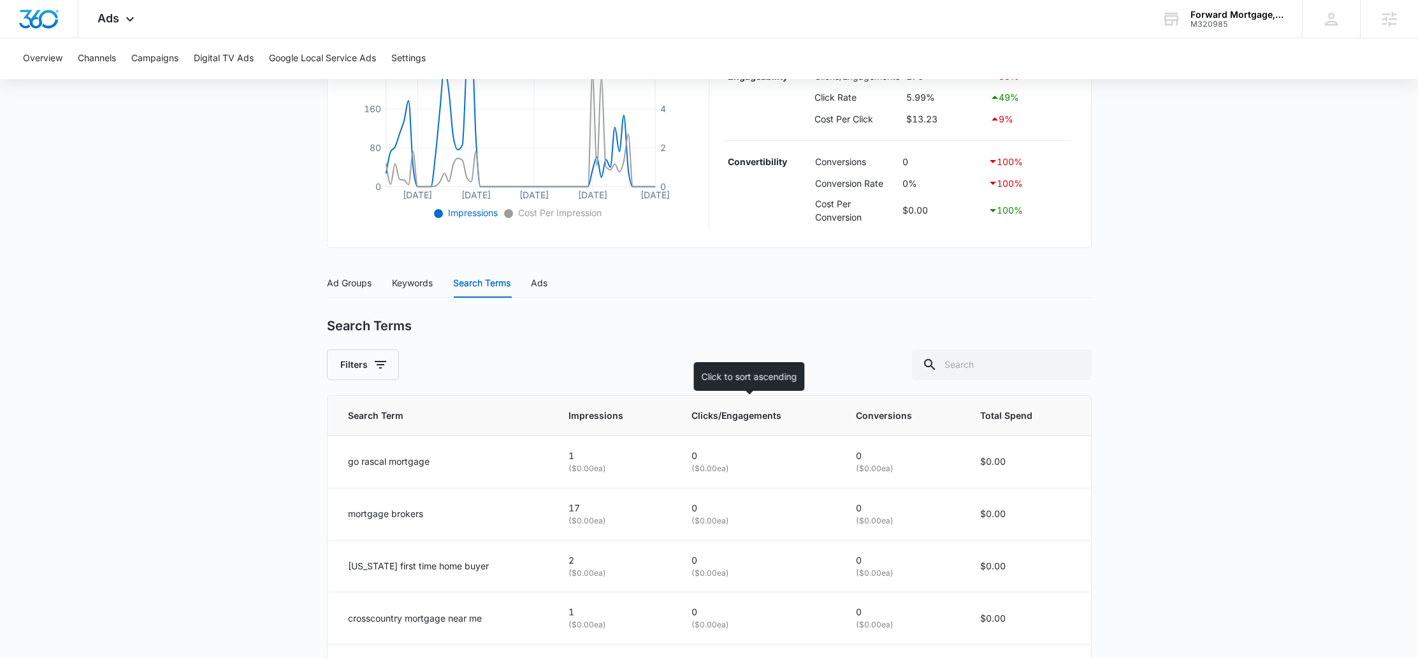
click at [739, 413] on span "Clicks/Engagements" at bounding box center [748, 415] width 115 height 14
click at [812, 416] on icon at bounding box center [818, 414] width 13 height 13
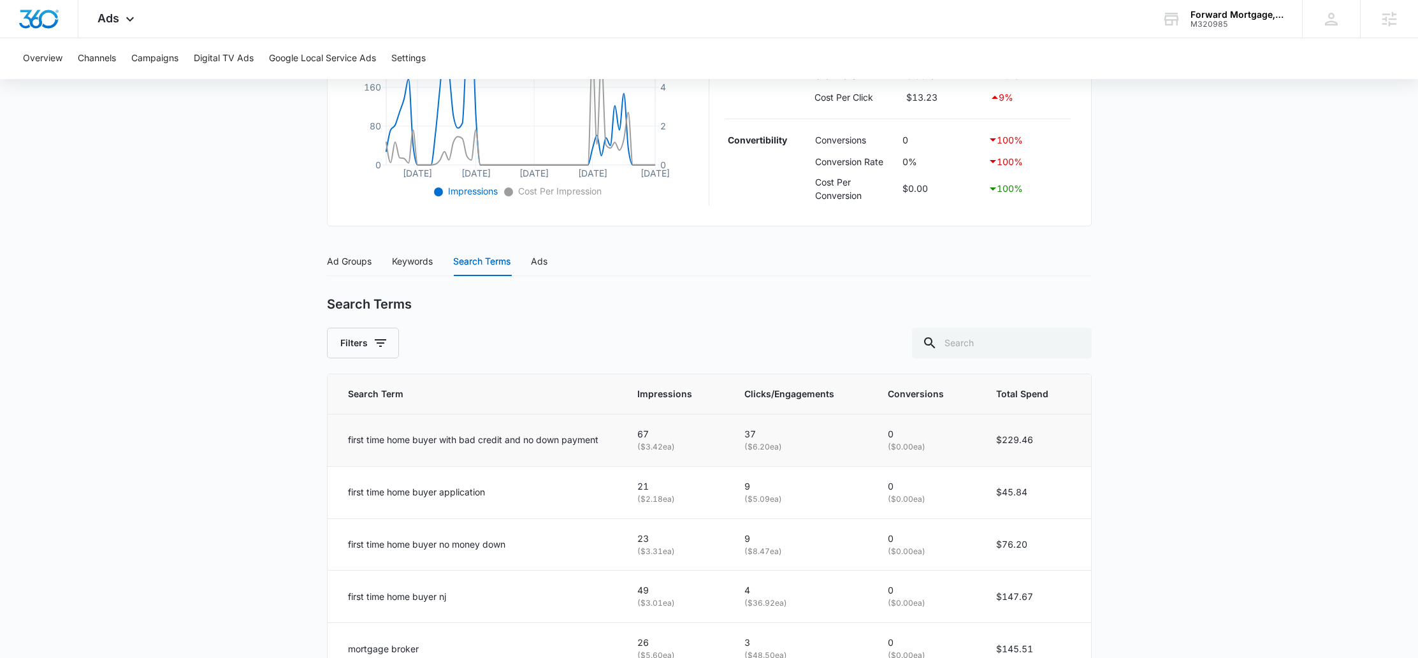
scroll to position [364, 0]
drag, startPoint x: 408, startPoint y: 447, endPoint x: 545, endPoint y: 444, distance: 137.6
click at [545, 444] on td "first time home buyer with bad credit and no down payment" at bounding box center [474, 438] width 295 height 52
click at [545, 444] on p "first time home buyer with bad credit and no down payment" at bounding box center [473, 438] width 250 height 14
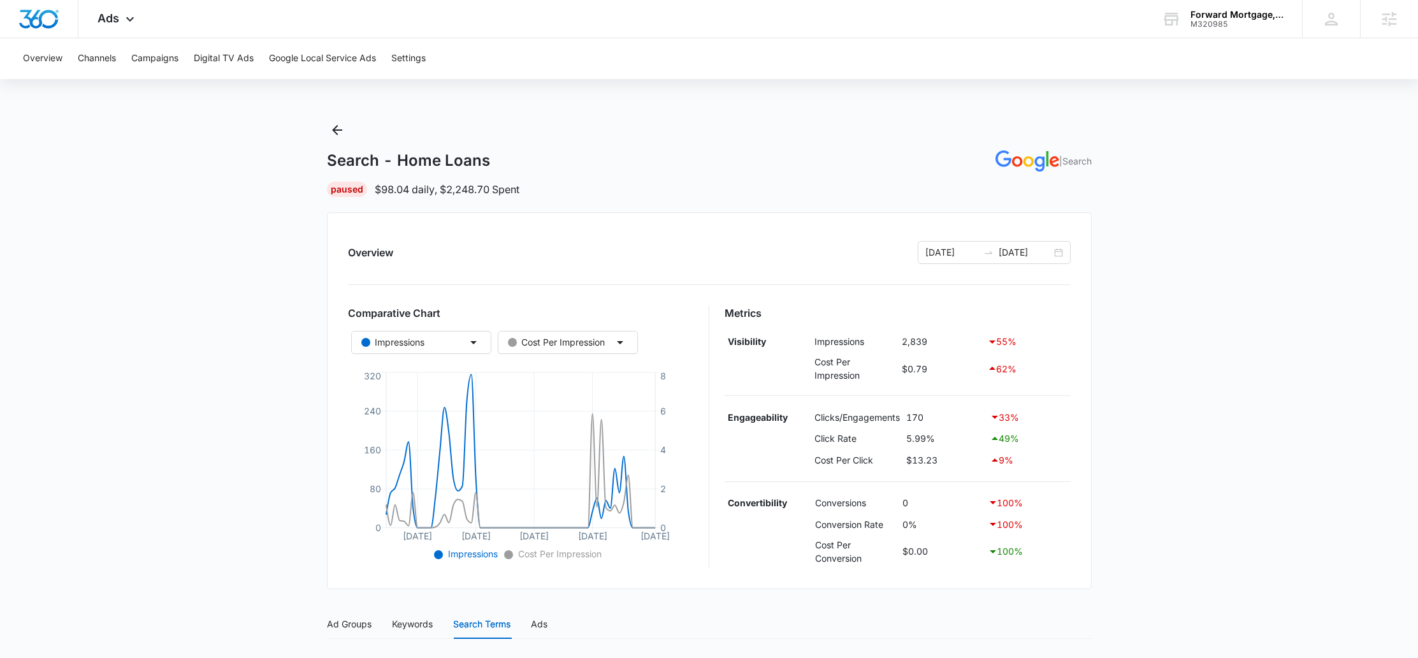
scroll to position [0, 0]
click at [155, 69] on button "Campaigns" at bounding box center [154, 58] width 47 height 41
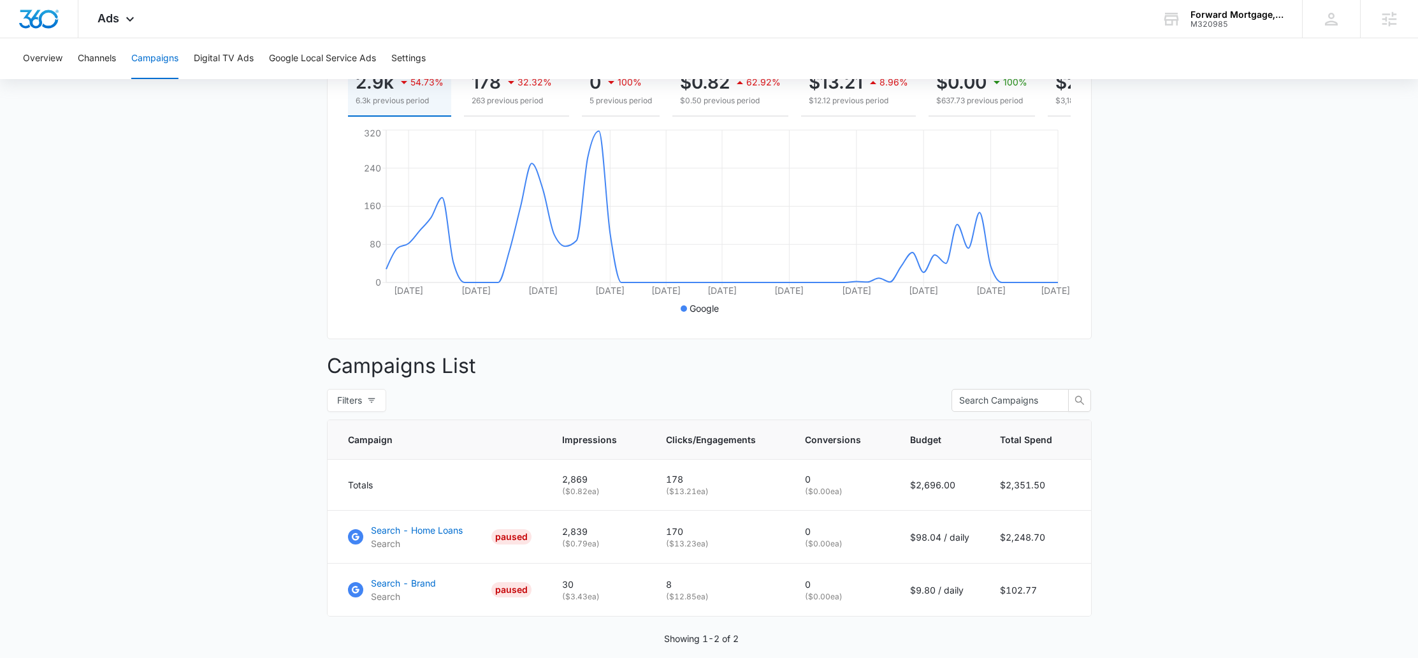
scroll to position [261, 0]
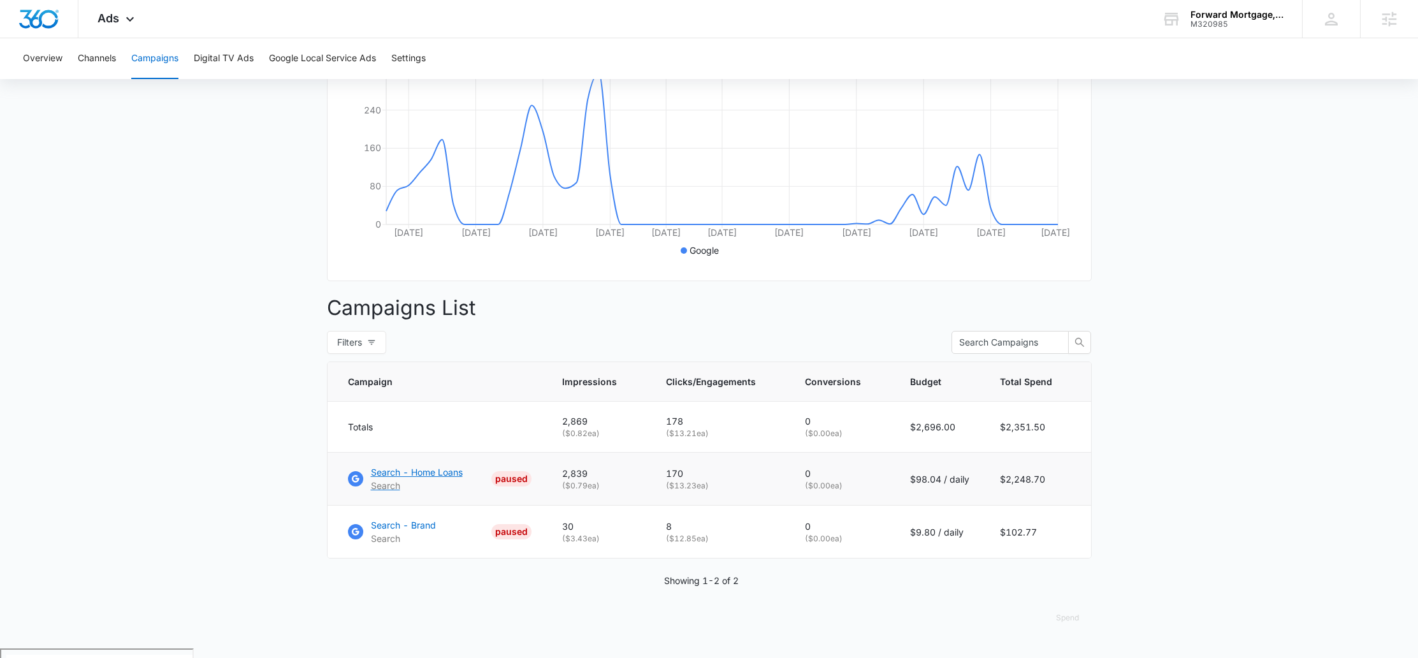
click at [449, 489] on p "Search" at bounding box center [417, 484] width 92 height 13
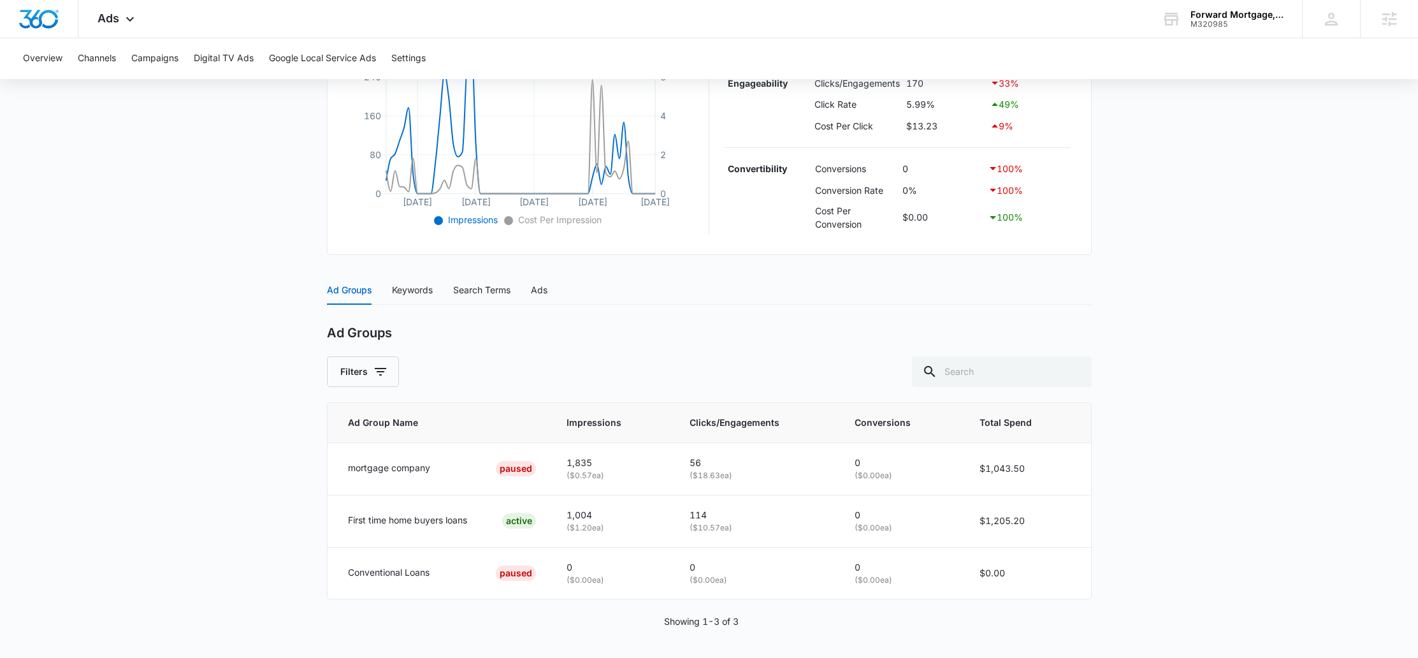
scroll to position [335, 0]
drag, startPoint x: 337, startPoint y: 519, endPoint x: 498, endPoint y: 520, distance: 161.2
click at [498, 520] on td "First time home buyers loans ACTIVE" at bounding box center [439, 519] width 224 height 52
click at [485, 521] on div "First time home buyers loans ACTIVE" at bounding box center [442, 519] width 188 height 15
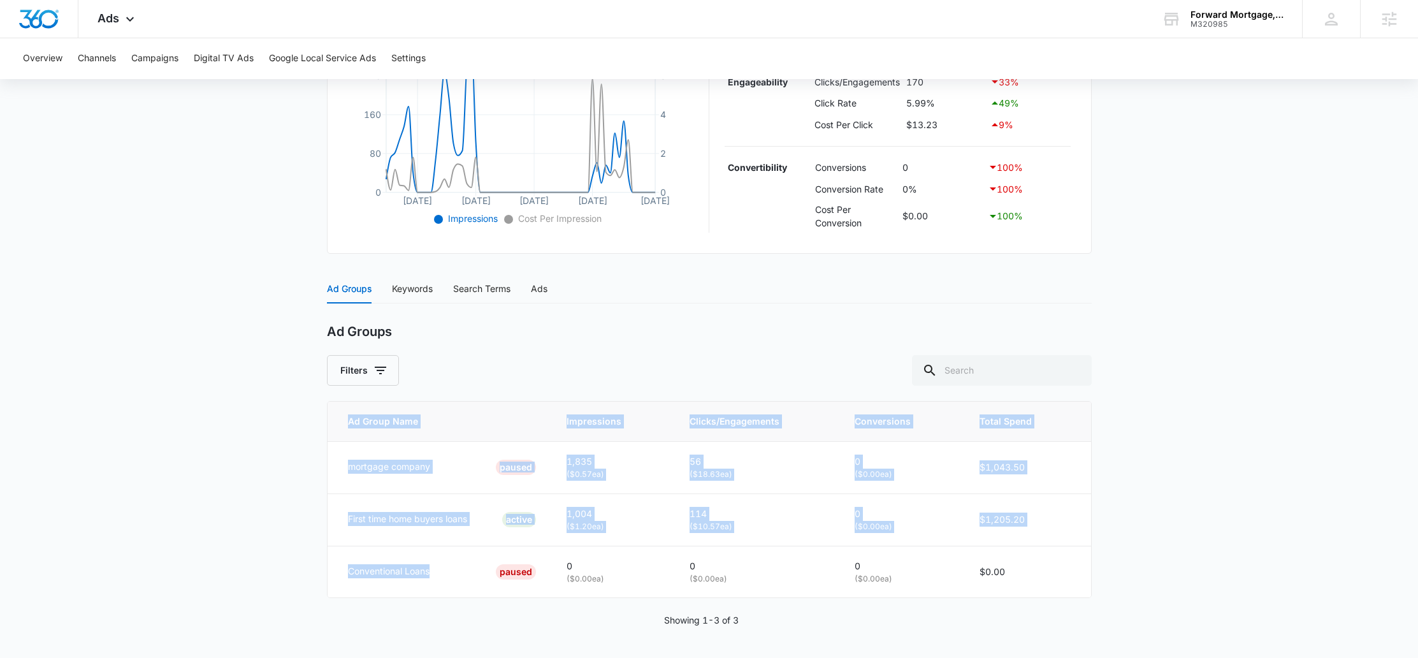
drag, startPoint x: 447, startPoint y: 573, endPoint x: 312, endPoint y: 573, distance: 135.1
click at [312, 573] on main "Search - Home Loans | Search Paused $98.04 daily , $2,248.70 Spent Overview [DA…" at bounding box center [709, 221] width 1418 height 873
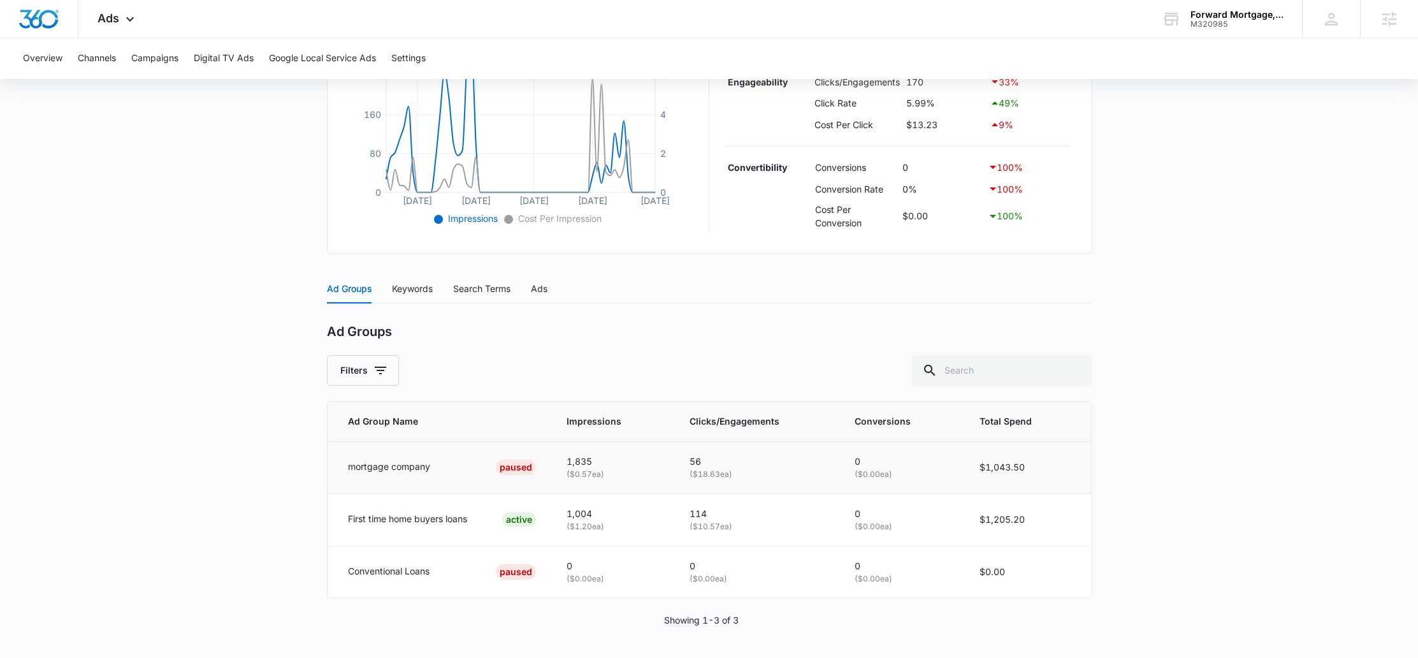
click at [406, 469] on p "mortgage company" at bounding box center [389, 466] width 82 height 14
click at [431, 518] on p "First time home buyers loans" at bounding box center [407, 519] width 119 height 14
drag, startPoint x: 343, startPoint y: 517, endPoint x: 472, endPoint y: 517, distance: 128.7
click at [472, 517] on td "First time home buyers loans ACTIVE" at bounding box center [439, 519] width 224 height 52
click at [472, 517] on div "First time home buyers loans ACTIVE" at bounding box center [442, 519] width 188 height 15
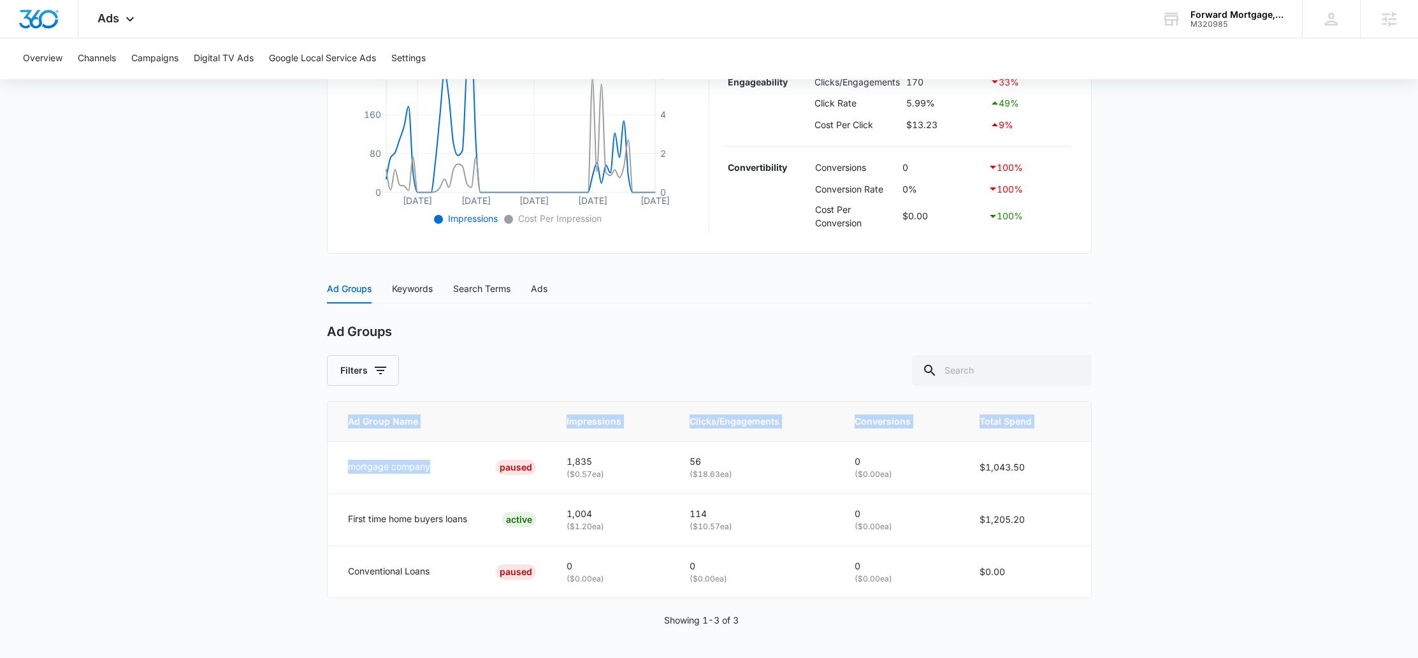
drag, startPoint x: 418, startPoint y: 467, endPoint x: 312, endPoint y: 464, distance: 106.4
click at [312, 464] on main "Search - Home Loans | Search Paused $98.04 daily , $2,248.70 Spent Overview 06/…" at bounding box center [709, 221] width 1418 height 873
click at [394, 463] on p "mortgage company" at bounding box center [389, 466] width 82 height 14
drag, startPoint x: 399, startPoint y: 463, endPoint x: 464, endPoint y: 470, distance: 64.7
click at [464, 470] on div "mortgage company PAUSED" at bounding box center [442, 466] width 188 height 15
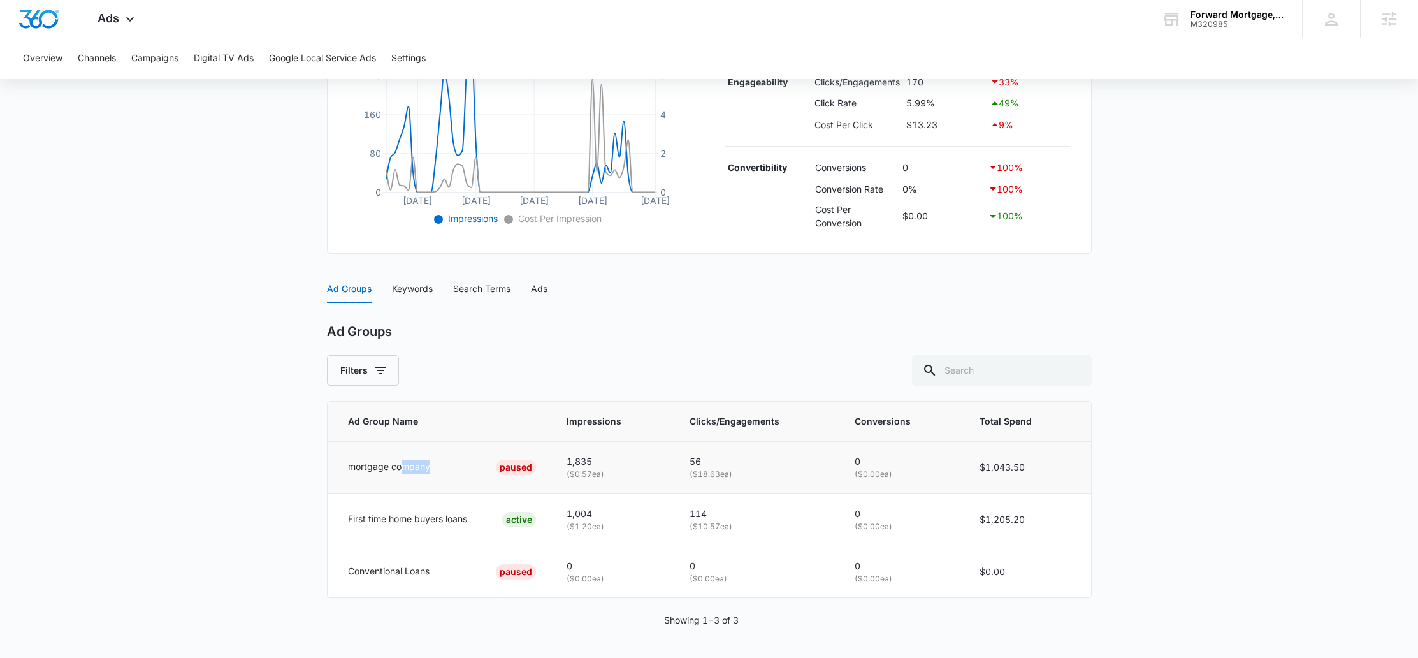
click at [464, 470] on div "mortgage company PAUSED" at bounding box center [442, 466] width 188 height 15
click at [429, 295] on div "Keywords" at bounding box center [412, 289] width 41 height 14
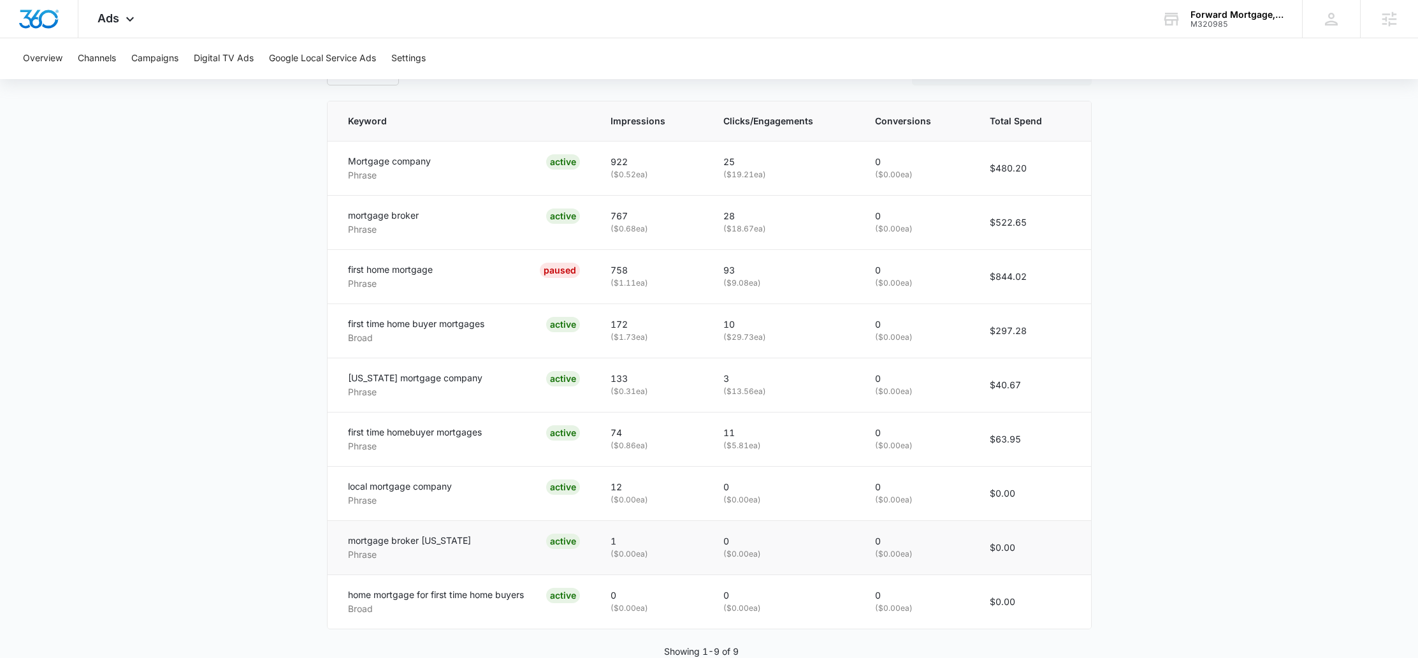
scroll to position [635, 0]
drag, startPoint x: 330, startPoint y: 319, endPoint x: 502, endPoint y: 326, distance: 172.2
click at [502, 326] on td "first time home buyer mortgages Broad ACTIVE" at bounding box center [461, 330] width 268 height 54
click at [502, 326] on div "first time home buyer mortgages Broad ACTIVE" at bounding box center [464, 331] width 232 height 28
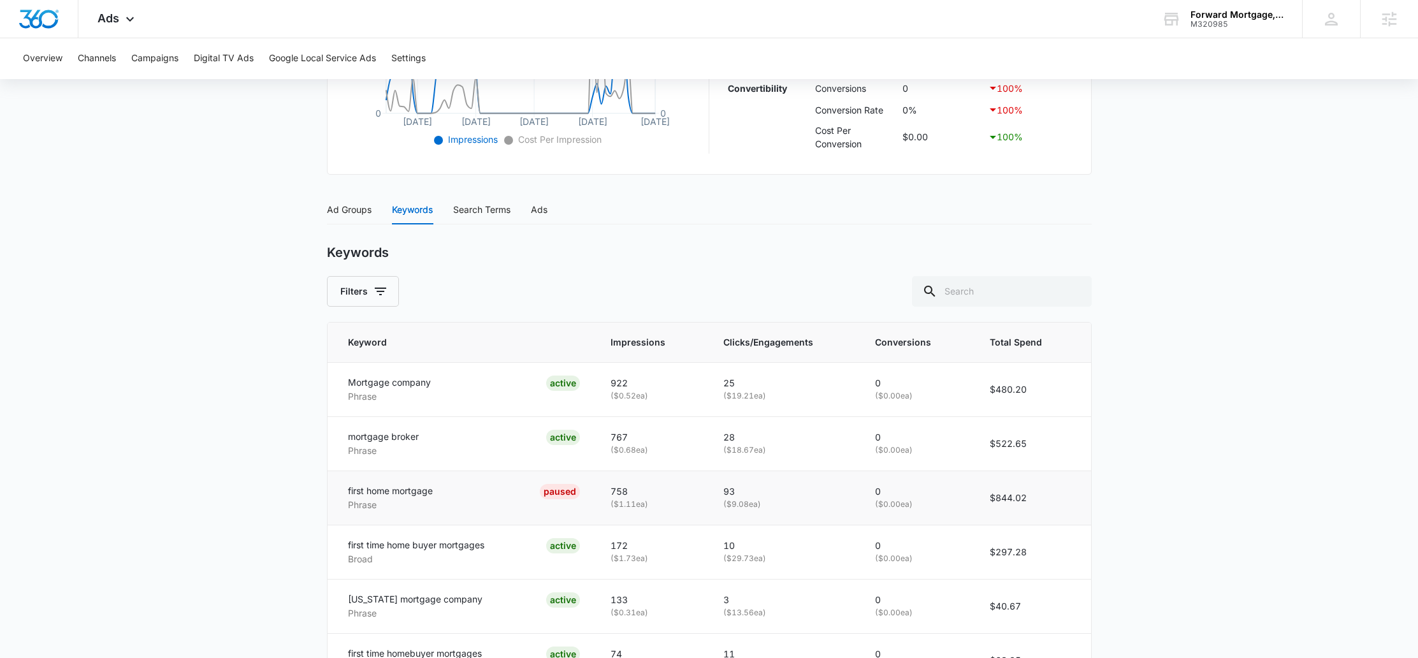
scroll to position [380, 0]
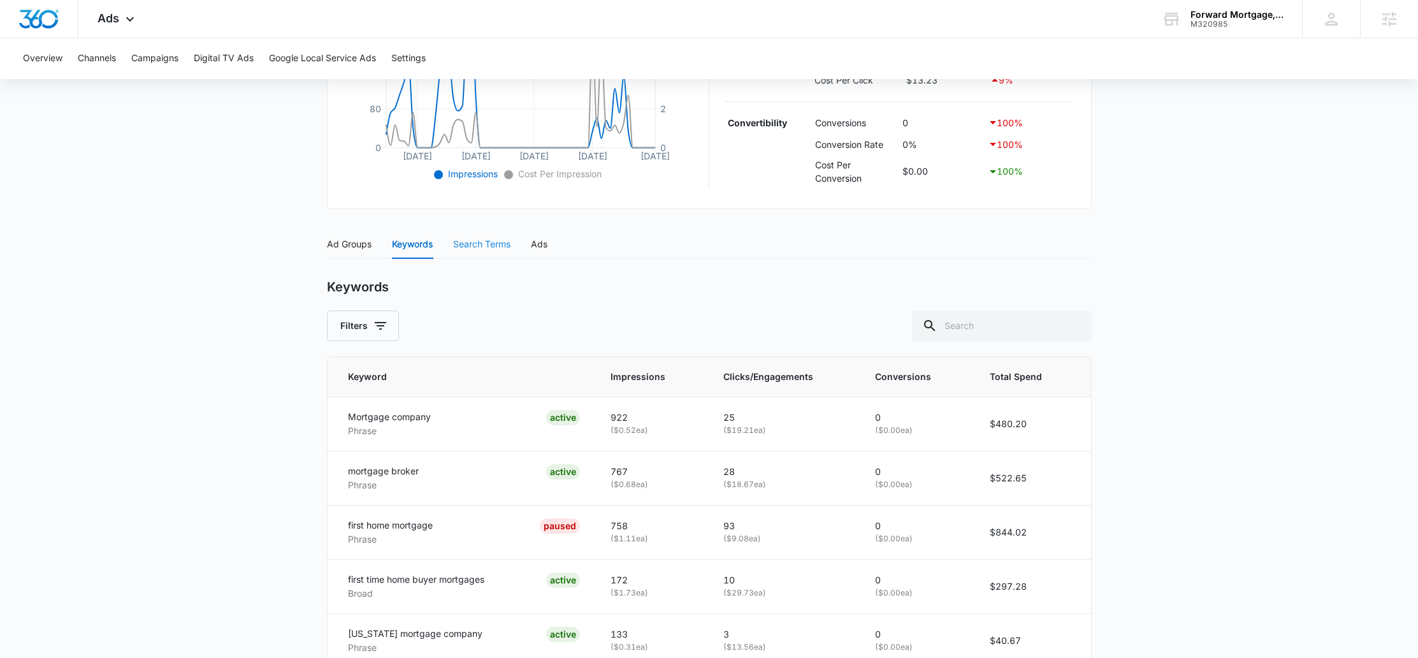
click at [478, 251] on div "Search Terms" at bounding box center [481, 243] width 57 height 29
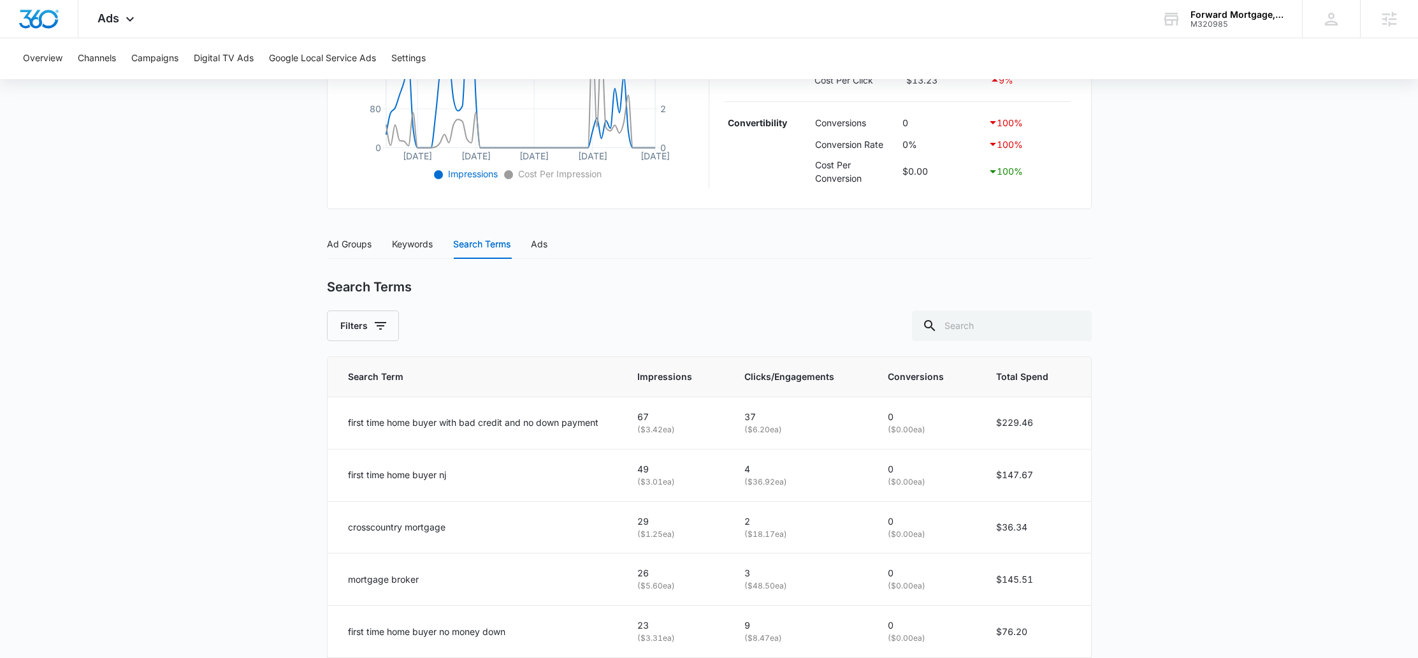
click at [549, 242] on div "Ad Groups Keywords Search Terms Ads" at bounding box center [709, 243] width 765 height 29
click at [547, 243] on div "Ads" at bounding box center [539, 244] width 17 height 14
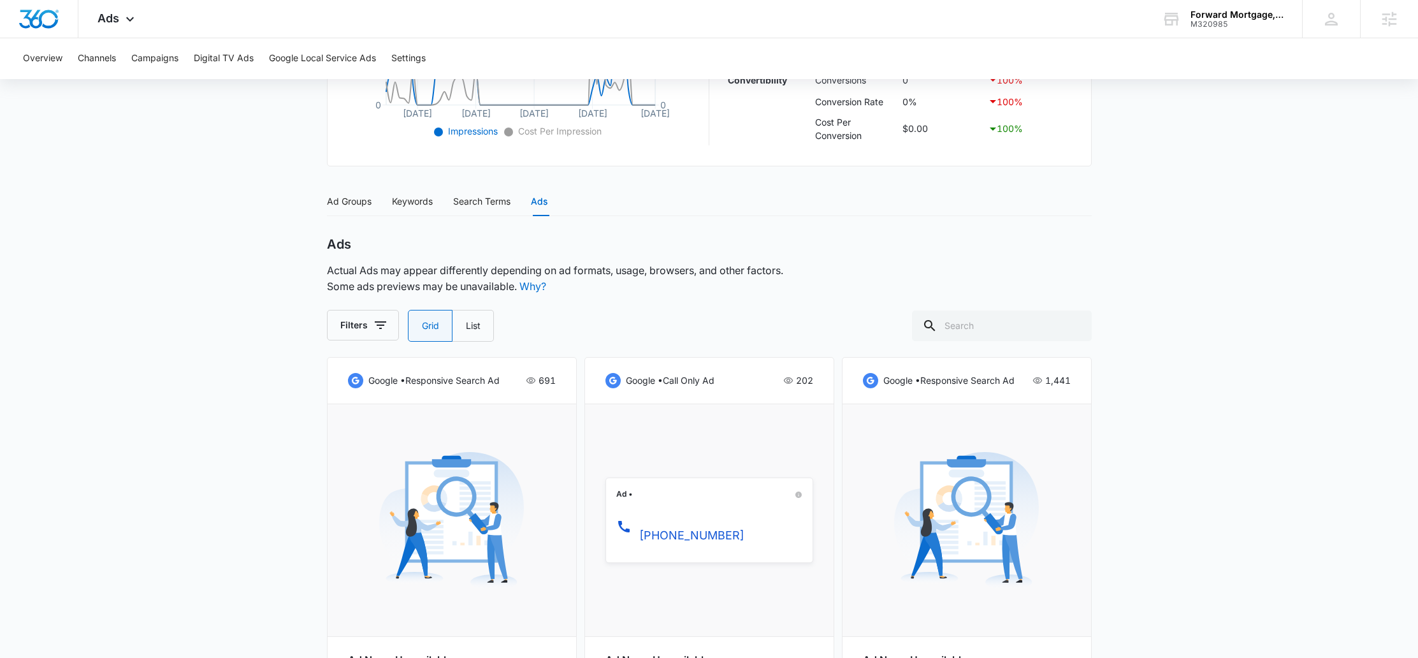
scroll to position [419, 0]
click at [464, 199] on div "Search Terms" at bounding box center [481, 205] width 57 height 14
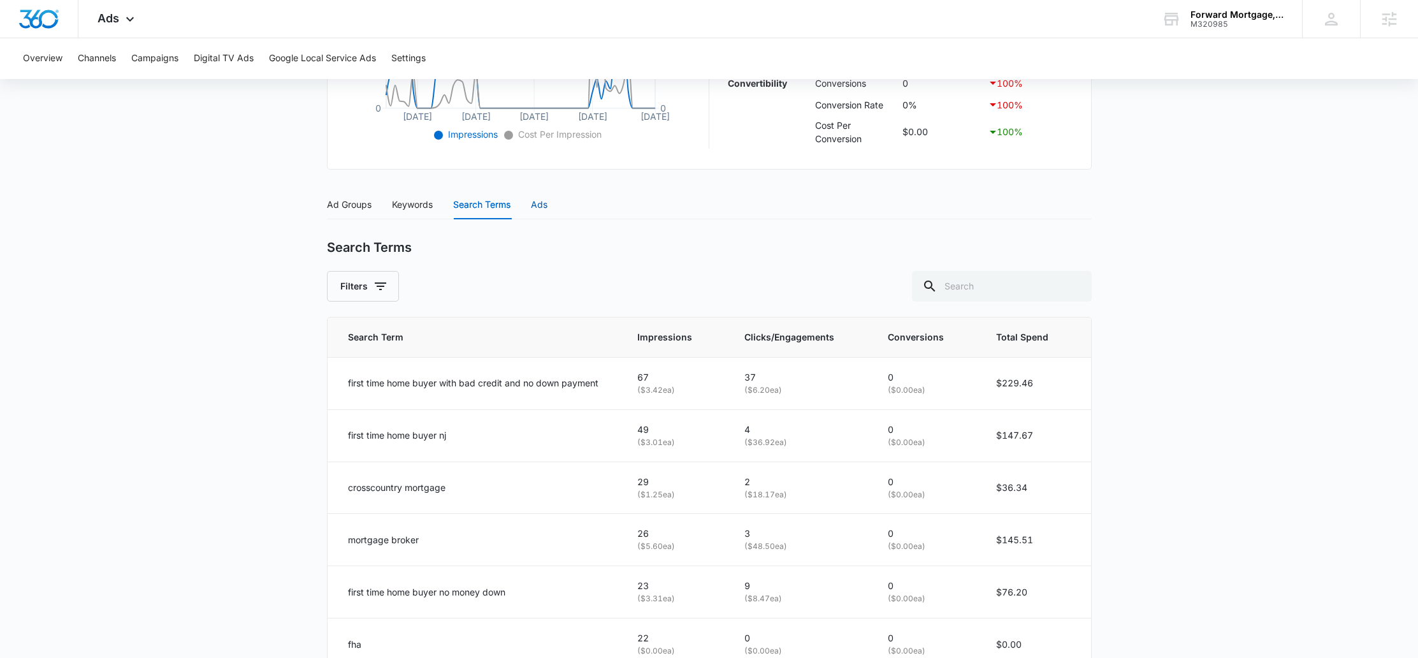
click at [536, 206] on div "Ads" at bounding box center [539, 205] width 17 height 14
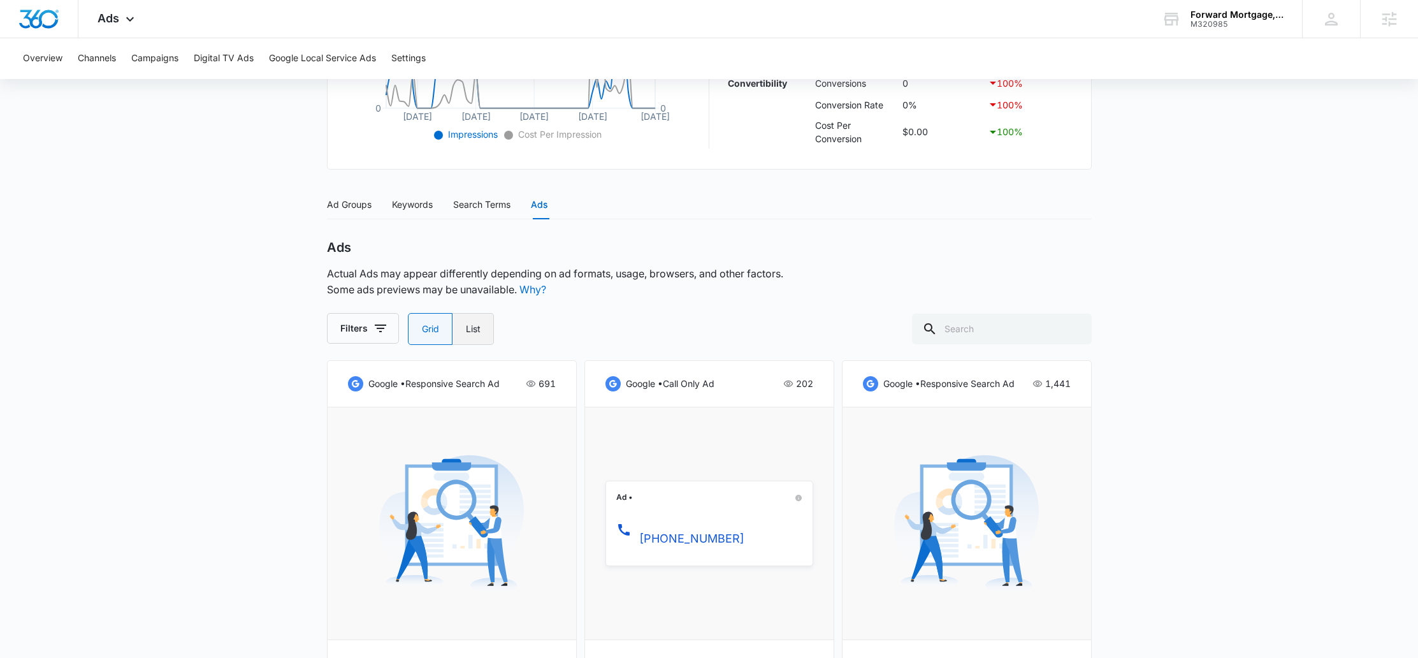
click at [489, 336] on label "List" at bounding box center [472, 329] width 41 height 32
click at [466, 329] on input "List" at bounding box center [465, 329] width 1 height 1
radio input "false"
radio input "true"
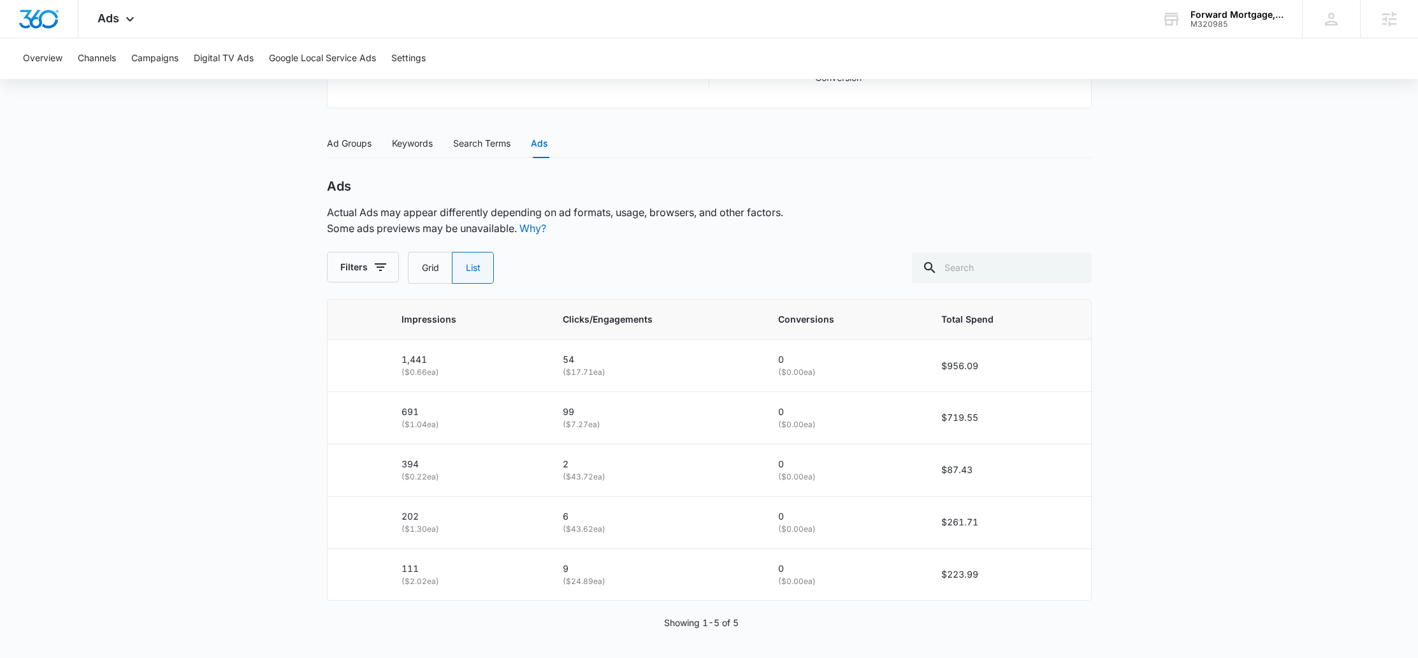
scroll to position [483, 0]
click at [447, 270] on label "Grid" at bounding box center [430, 265] width 44 height 32
click at [422, 266] on input "Grid" at bounding box center [421, 265] width 1 height 1
radio input "true"
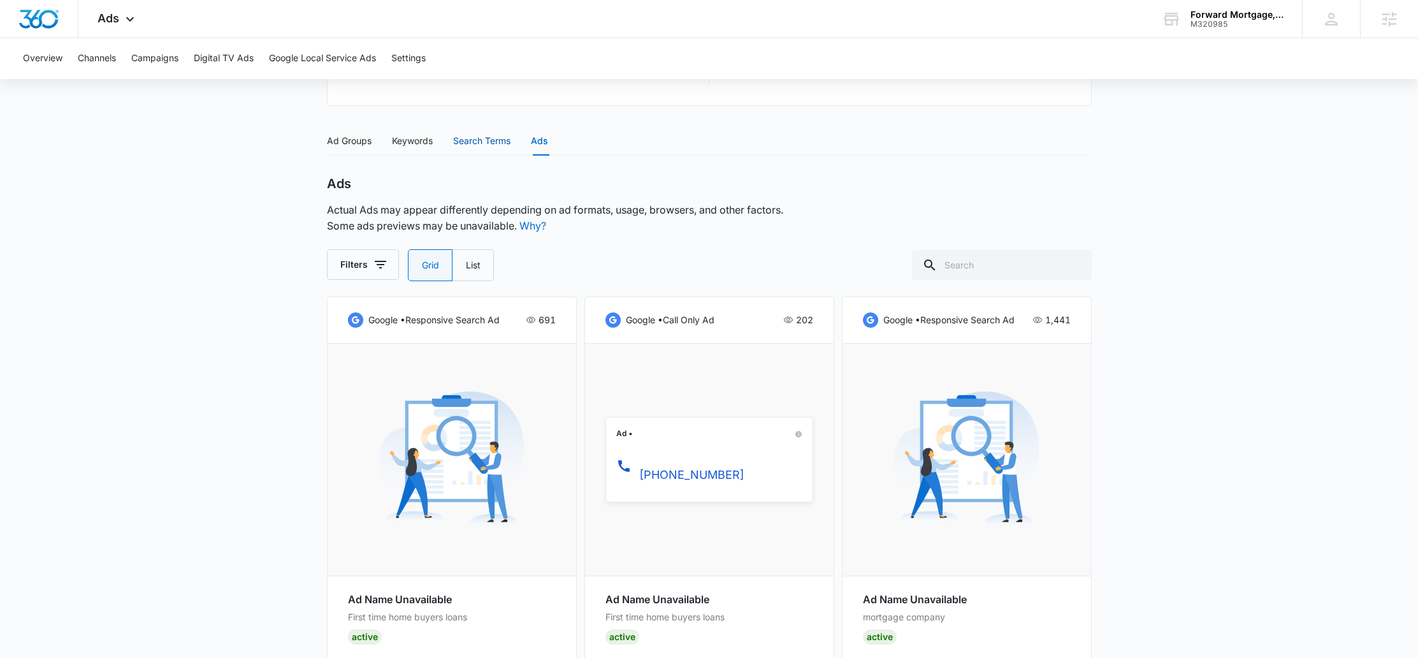
click at [471, 143] on div "Search Terms" at bounding box center [481, 141] width 57 height 14
